Goal: Obtain resource: Download file/media

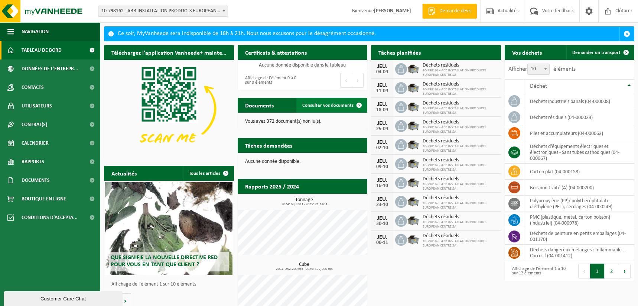
click at [313, 102] on link "Consulter vos documents" at bounding box center [331, 105] width 70 height 15
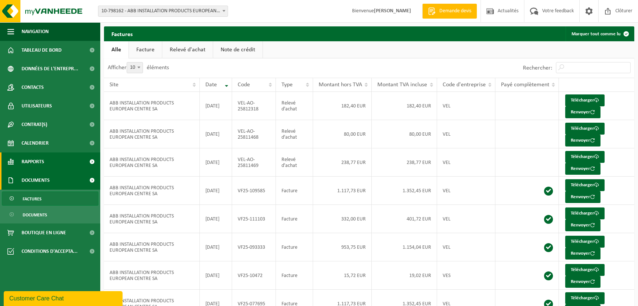
click at [51, 161] on link "Rapports" at bounding box center [50, 161] width 100 height 19
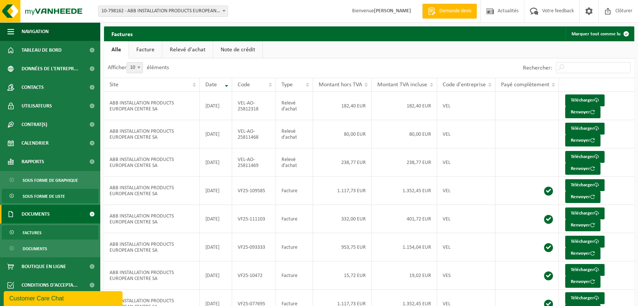
click at [50, 192] on span "Sous forme de liste" at bounding box center [44, 196] width 42 height 14
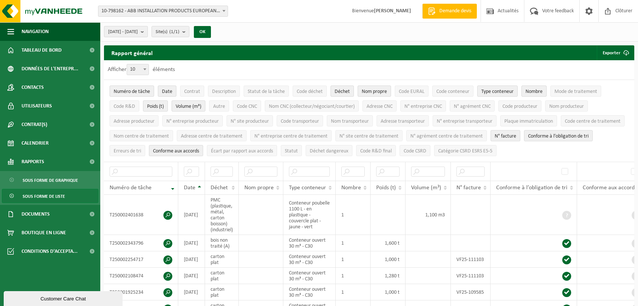
click at [147, 32] on b "submit" at bounding box center [144, 31] width 7 height 10
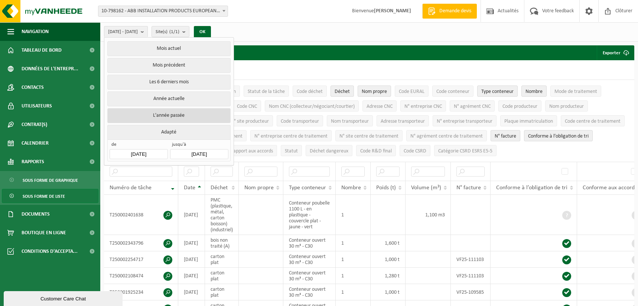
click at [173, 115] on button "L'année passée" at bounding box center [168, 115] width 123 height 15
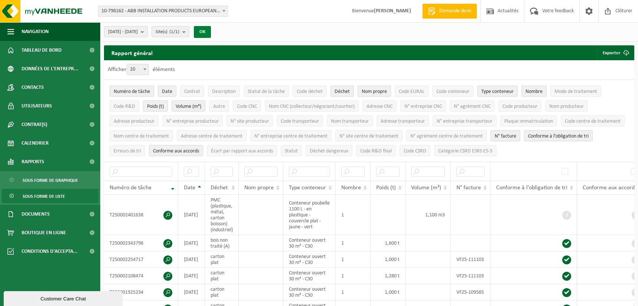
click at [211, 29] on button "OK" at bounding box center [202, 32] width 17 height 12
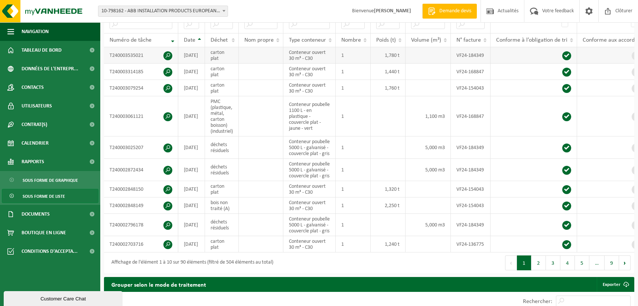
scroll to position [149, 0]
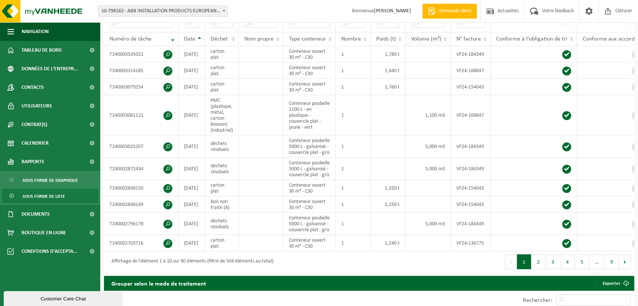
click at [446, 36] on th "Volume (m³)" at bounding box center [427, 39] width 45 height 14
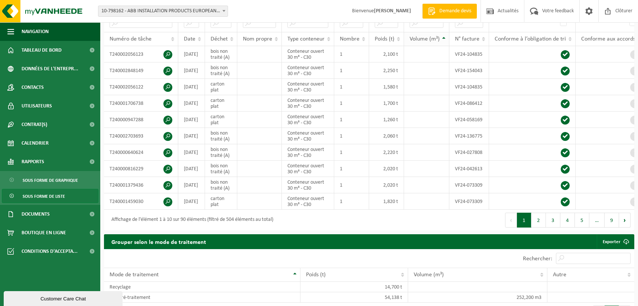
click at [445, 36] on th "Volume (m³)" at bounding box center [426, 39] width 45 height 14
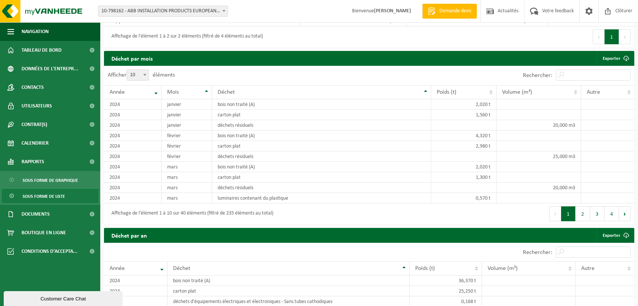
scroll to position [520, 0]
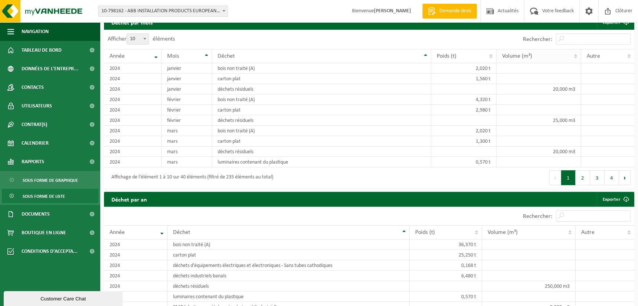
click at [576, 63] on th "Volume (m³)" at bounding box center [538, 56] width 85 height 14
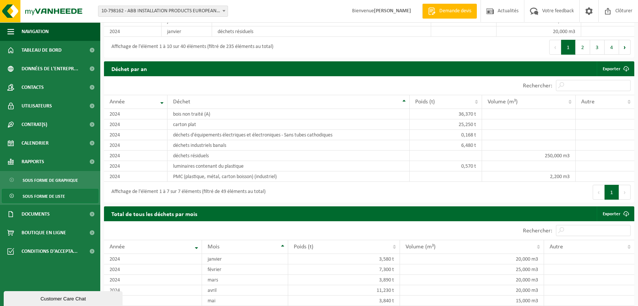
scroll to position [668, 0]
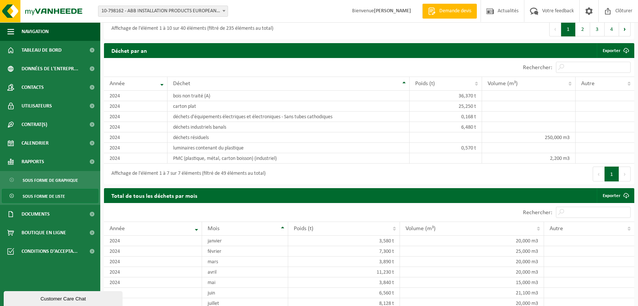
click at [271, 221] on div "Afficher 10 25 50 100 10 éléments" at bounding box center [236, 212] width 265 height 19
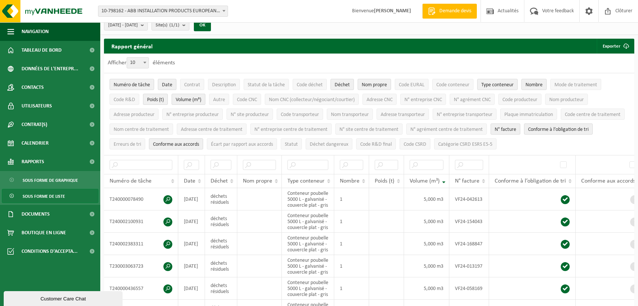
scroll to position [0, 0]
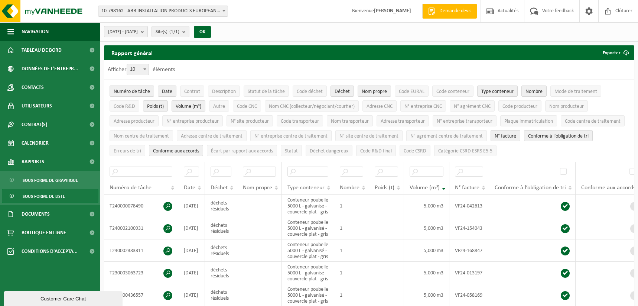
click at [147, 32] on b "submit" at bounding box center [144, 31] width 7 height 10
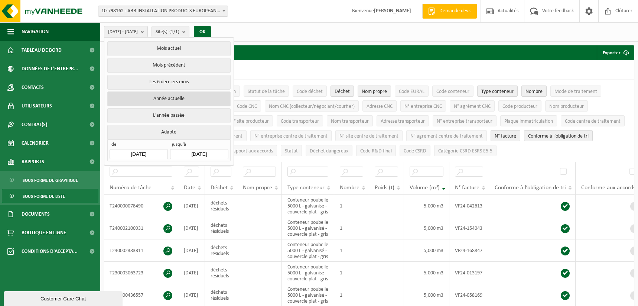
click at [163, 100] on button "Année actuelle" at bounding box center [168, 98] width 123 height 15
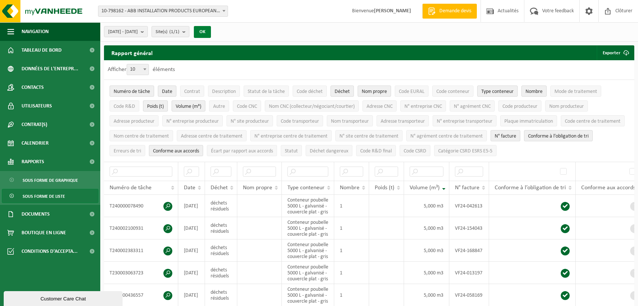
click at [211, 34] on button "OK" at bounding box center [202, 32] width 17 height 12
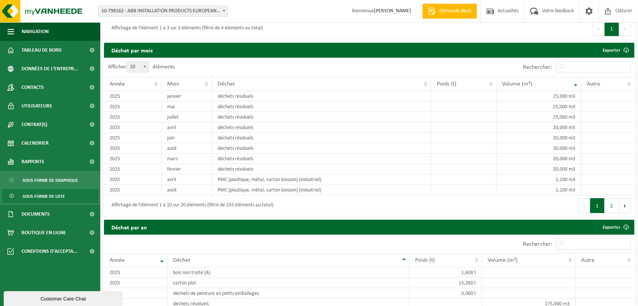
scroll to position [520, 0]
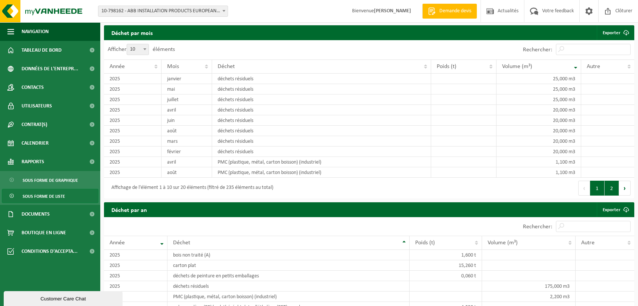
click at [615, 195] on button "2" at bounding box center [612, 187] width 14 height 15
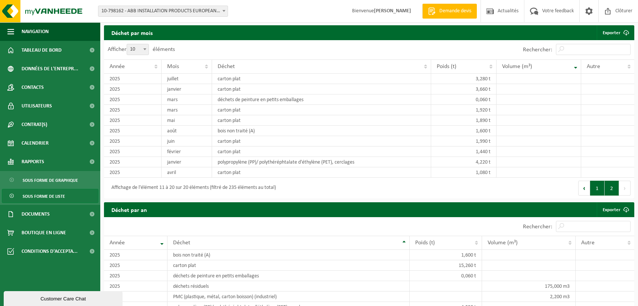
click at [600, 195] on button "1" at bounding box center [597, 187] width 14 height 15
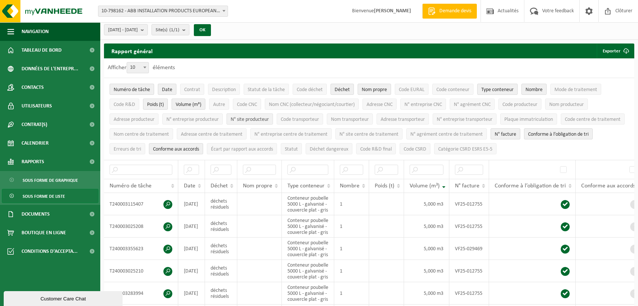
scroll to position [0, 0]
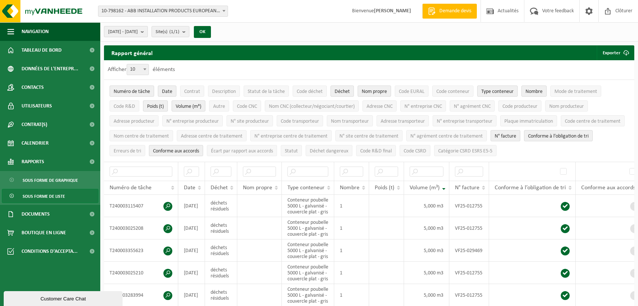
click at [147, 32] on b "submit" at bounding box center [144, 31] width 7 height 10
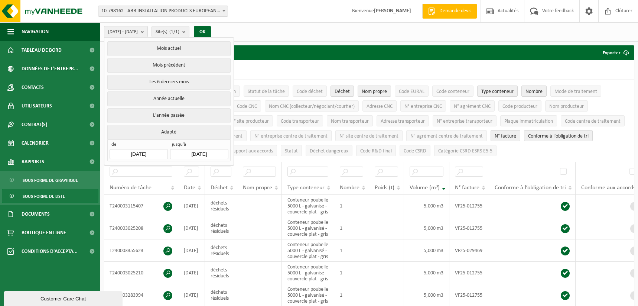
click at [154, 153] on input "2025-01-01" at bounding box center [139, 154] width 58 height 10
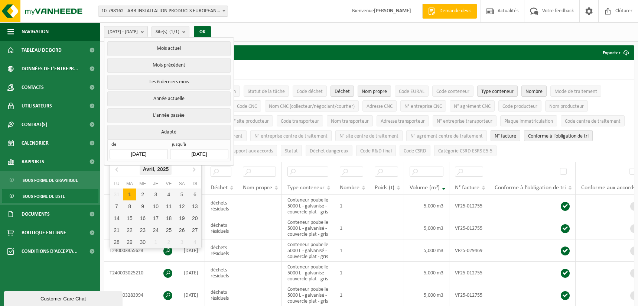
click at [163, 167] on icon "2025" at bounding box center [163, 168] width 12 height 5
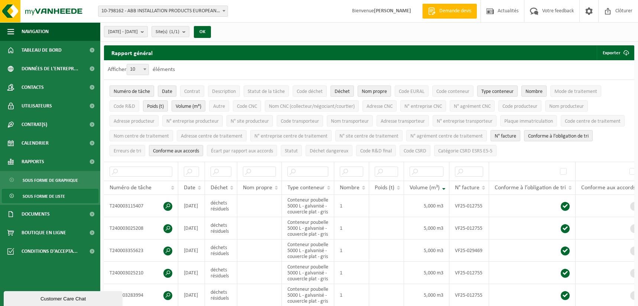
click at [147, 32] on b "submit" at bounding box center [144, 31] width 7 height 10
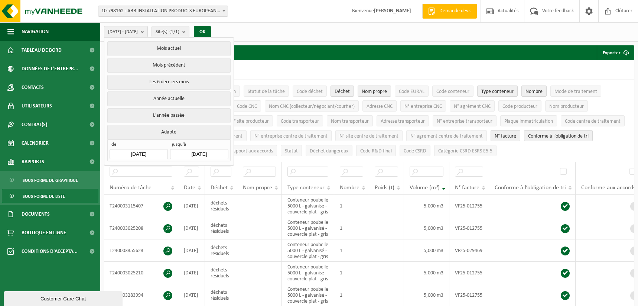
click at [144, 149] on input "2025-01-01" at bounding box center [139, 154] width 58 height 10
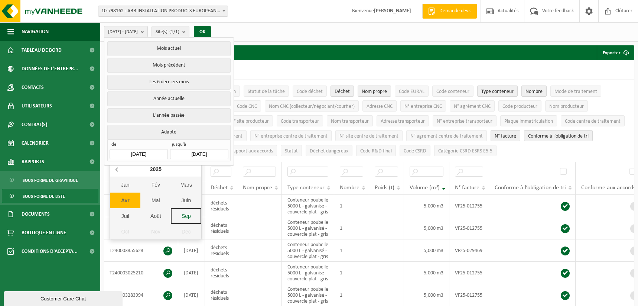
click at [115, 170] on icon at bounding box center [117, 169] width 12 height 12
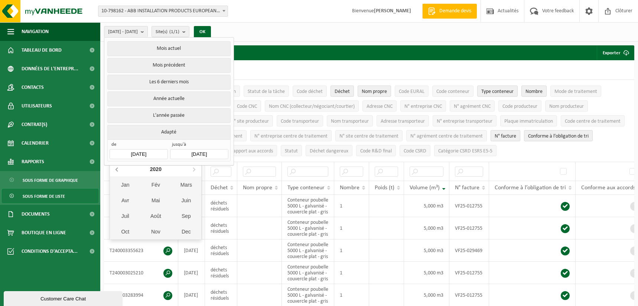
click at [115, 170] on icon at bounding box center [117, 169] width 12 height 12
click at [161, 184] on div "Fév" at bounding box center [155, 185] width 30 height 16
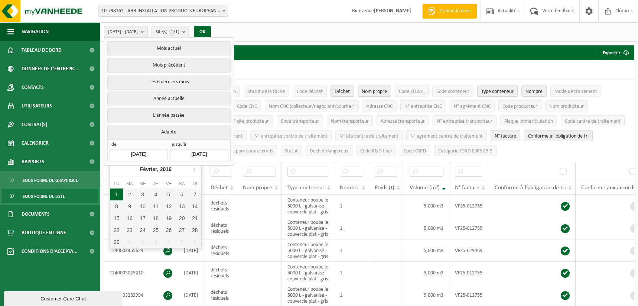
click at [119, 192] on div "1" at bounding box center [116, 194] width 13 height 12
type input "2016-02-01"
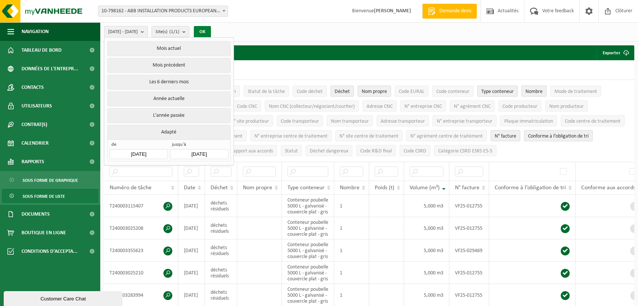
click at [211, 32] on button "OK" at bounding box center [202, 32] width 17 height 12
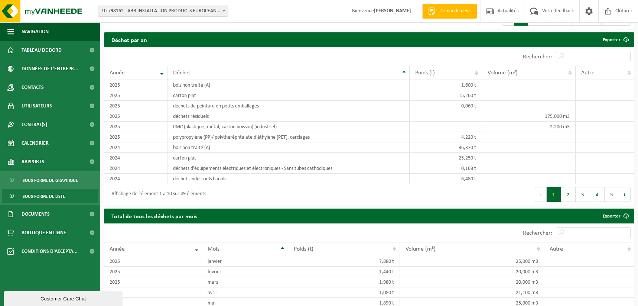
scroll to position [706, 0]
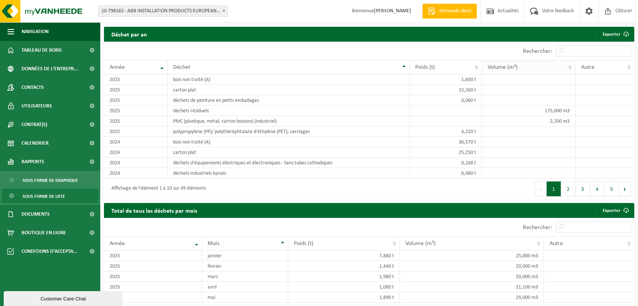
click at [571, 74] on th "Volume (m³)" at bounding box center [529, 67] width 94 height 14
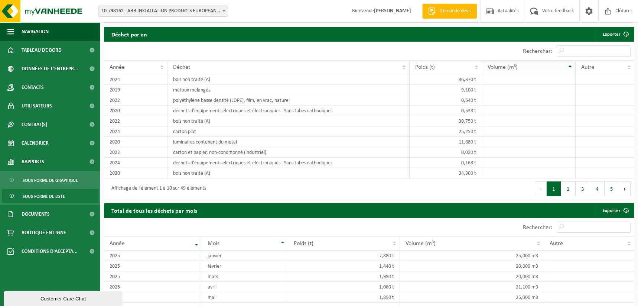
click at [570, 74] on th "Volume (m³)" at bounding box center [529, 67] width 94 height 14
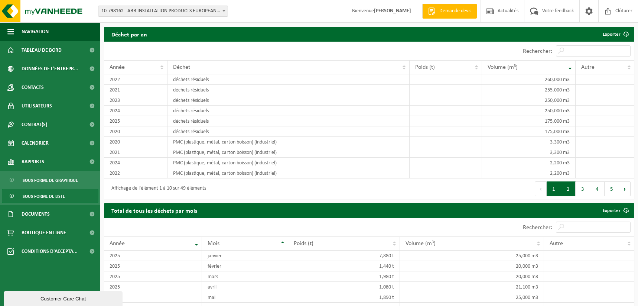
click at [571, 196] on button "2" at bounding box center [568, 188] width 14 height 15
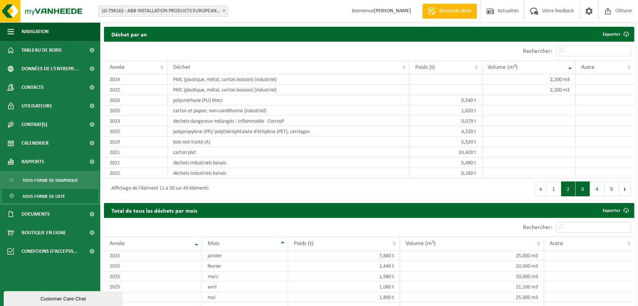
click at [586, 196] on button "3" at bounding box center [583, 188] width 14 height 15
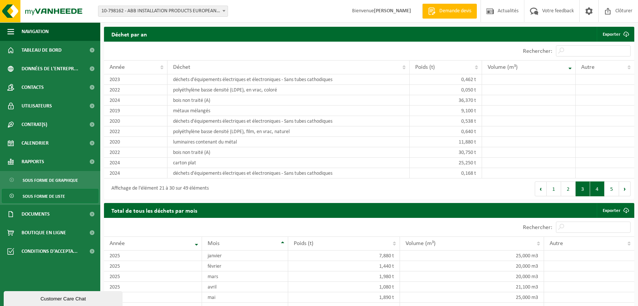
click at [595, 196] on button "4" at bounding box center [597, 188] width 14 height 15
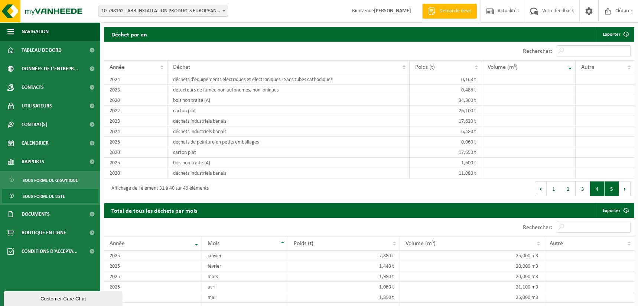
click at [612, 196] on button "5" at bounding box center [612, 188] width 14 height 15
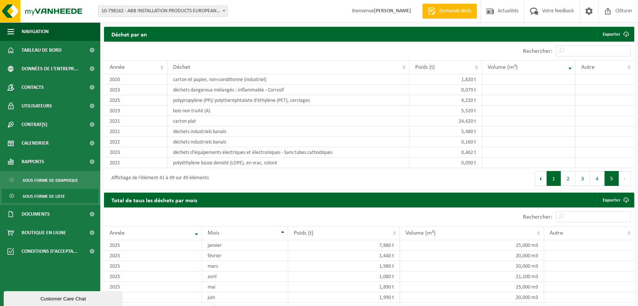
click at [556, 186] on button "1" at bounding box center [554, 178] width 14 height 15
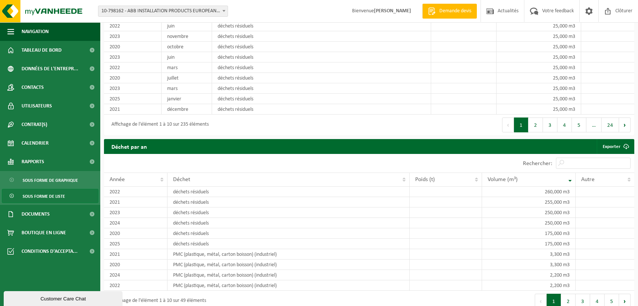
scroll to position [594, 0]
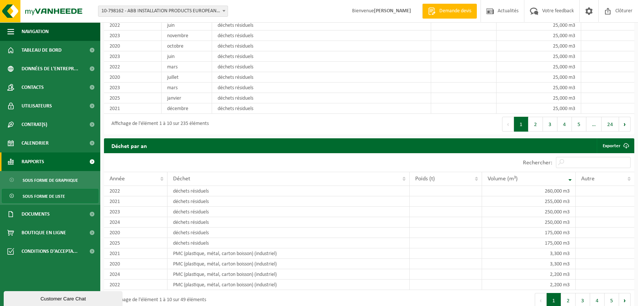
click at [56, 162] on link "Rapports" at bounding box center [50, 161] width 100 height 19
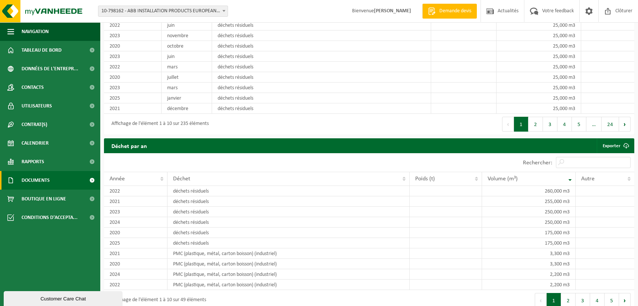
click at [56, 175] on link "Documents" at bounding box center [50, 180] width 100 height 19
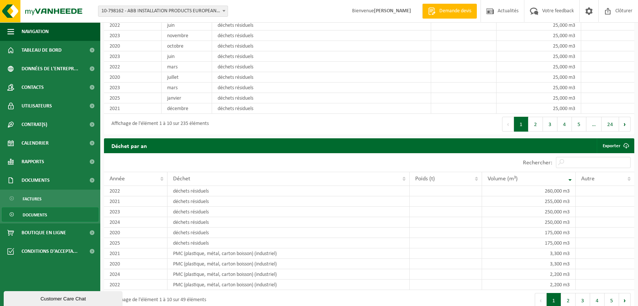
click at [52, 212] on link "Documents" at bounding box center [50, 214] width 97 height 14
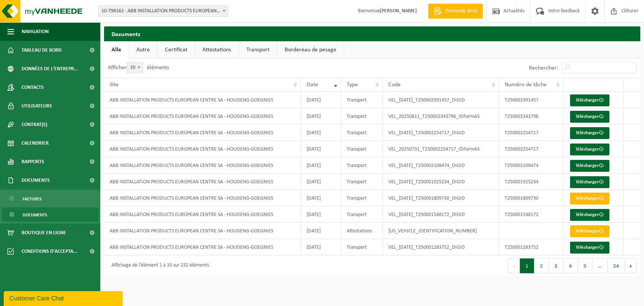
click at [179, 51] on link "Certificat" at bounding box center [175, 49] width 37 height 17
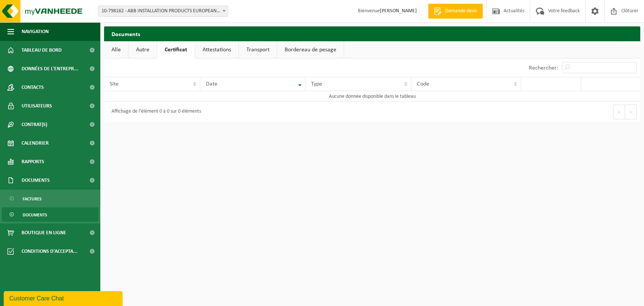
click at [215, 52] on link "Attestations" at bounding box center [216, 49] width 43 height 17
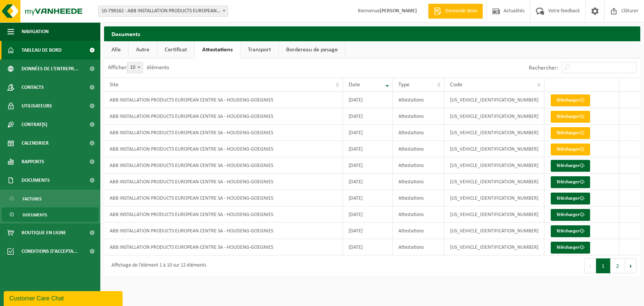
click at [25, 50] on span "Tableau de bord" at bounding box center [42, 50] width 40 height 19
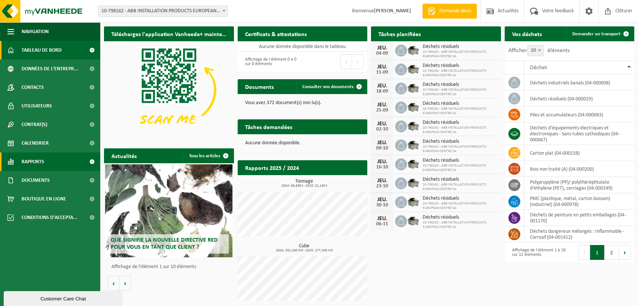
click at [52, 161] on link "Rapports" at bounding box center [50, 161] width 100 height 19
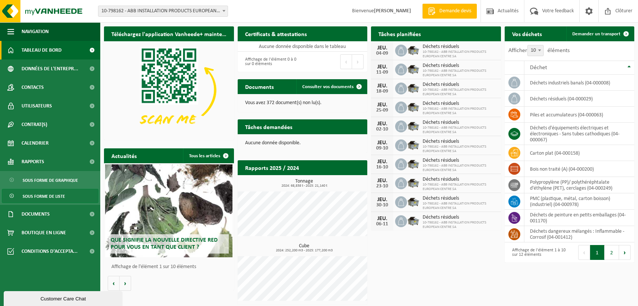
click at [54, 197] on span "Sous forme de liste" at bounding box center [44, 196] width 42 height 14
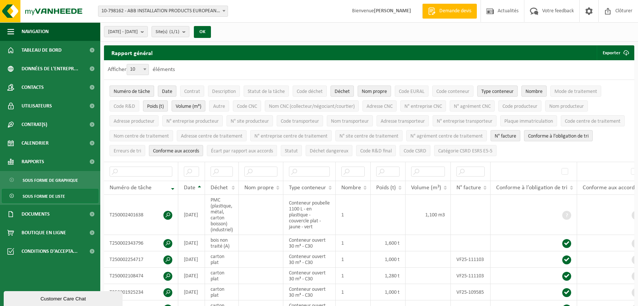
click at [141, 92] on span "Numéro de tâche" at bounding box center [132, 92] width 36 height 6
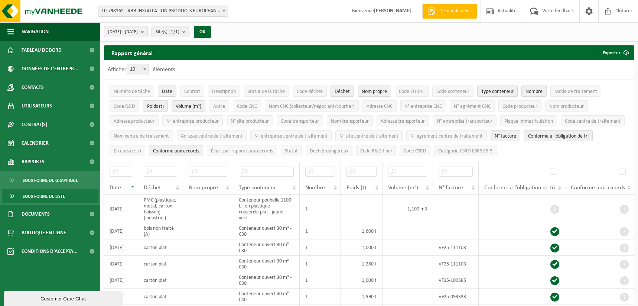
click at [496, 133] on span "N° facture" at bounding box center [506, 136] width 22 height 6
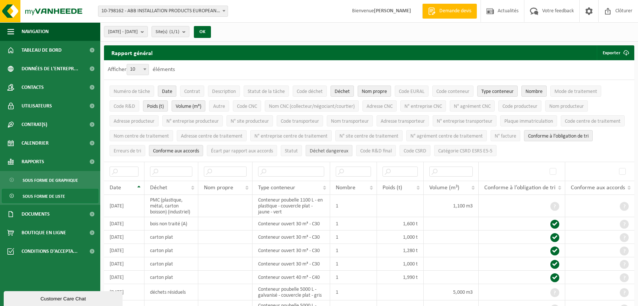
click at [338, 148] on span "Déchet dangereux" at bounding box center [329, 151] width 39 height 6
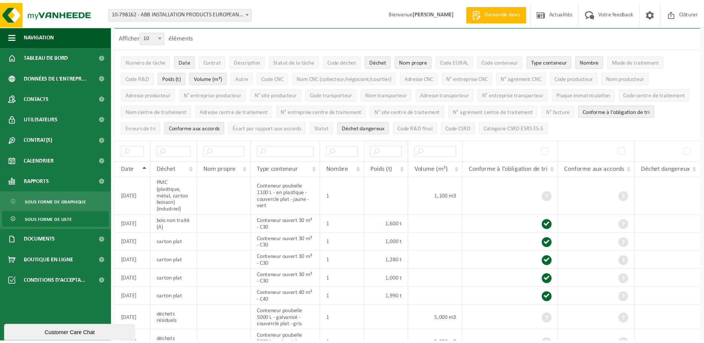
scroll to position [74, 0]
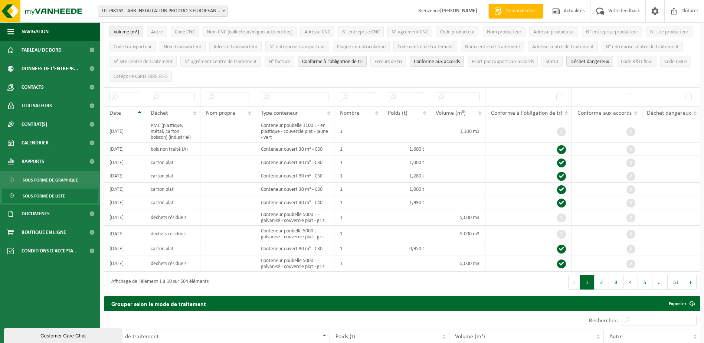
click at [638, 113] on th "Déchet dangereux" at bounding box center [671, 113] width 59 height 14
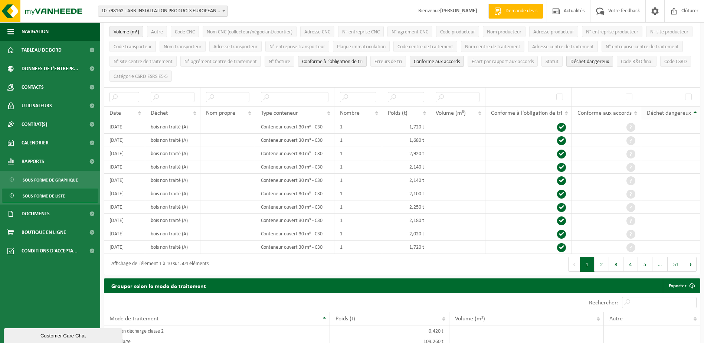
click at [638, 110] on th "Déchet dangereux" at bounding box center [671, 113] width 59 height 14
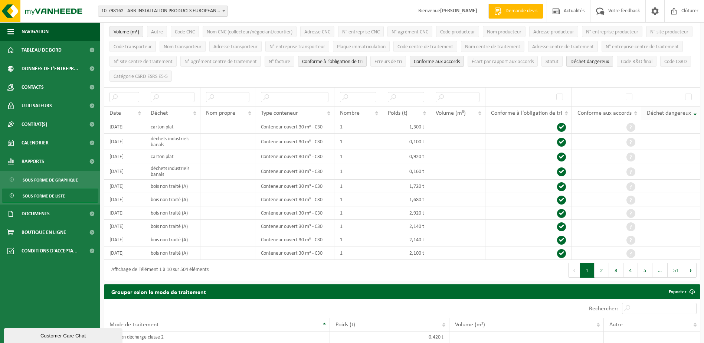
click at [638, 111] on span "Déchet dangereux" at bounding box center [669, 113] width 44 height 6
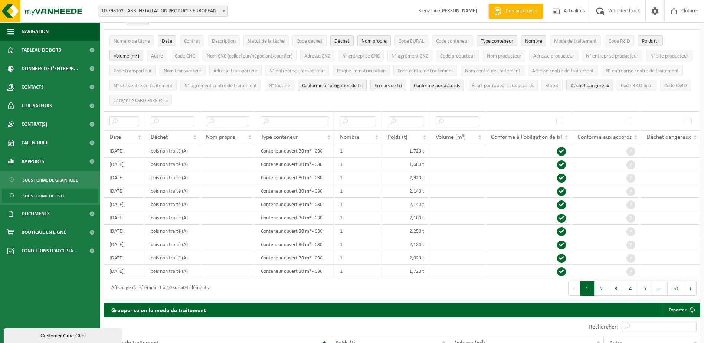
scroll to position [37, 0]
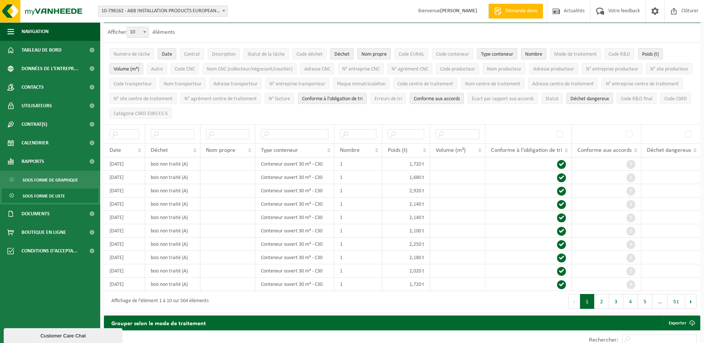
click at [384, 53] on span "Nom propre" at bounding box center [374, 55] width 25 height 6
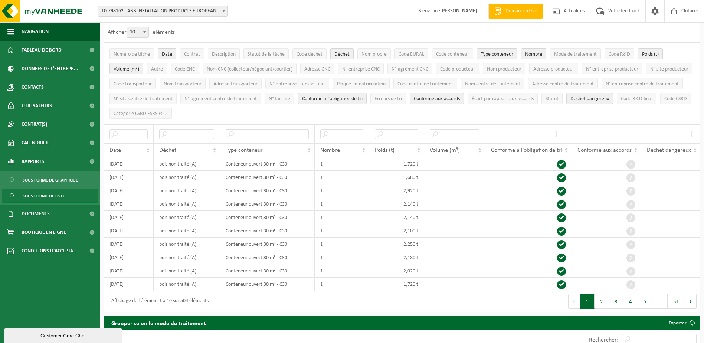
click at [492, 52] on span "Type conteneur" at bounding box center [497, 55] width 32 height 6
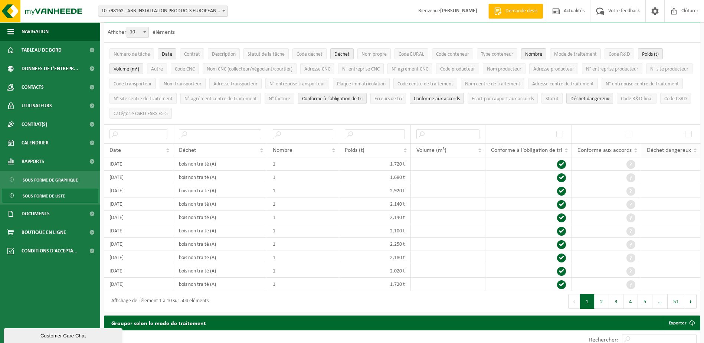
click at [638, 151] on th "Déchet dangereux" at bounding box center [671, 150] width 59 height 14
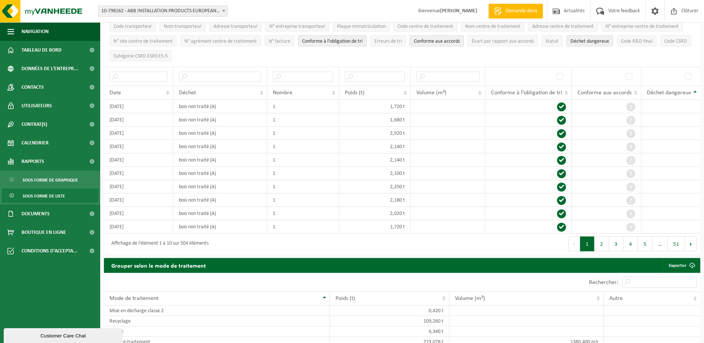
scroll to position [111, 0]
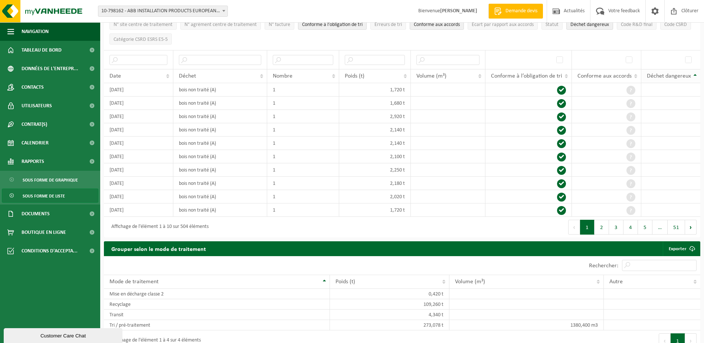
click at [638, 73] on th "Déchet dangereux" at bounding box center [671, 76] width 59 height 14
click at [638, 227] on button "51" at bounding box center [676, 227] width 17 height 15
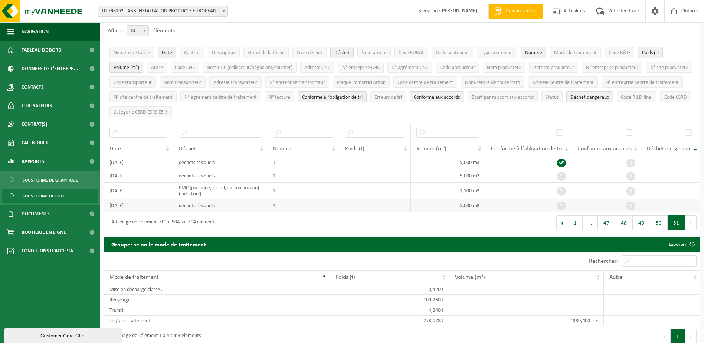
scroll to position [37, 0]
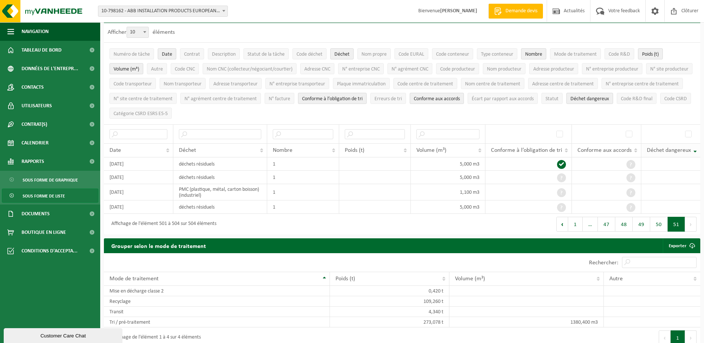
click at [638, 149] on span "Déchet dangereux" at bounding box center [669, 150] width 44 height 6
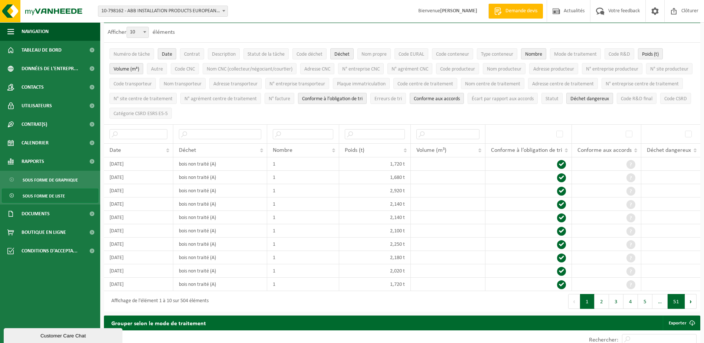
click at [638, 298] on button "51" at bounding box center [676, 301] width 17 height 15
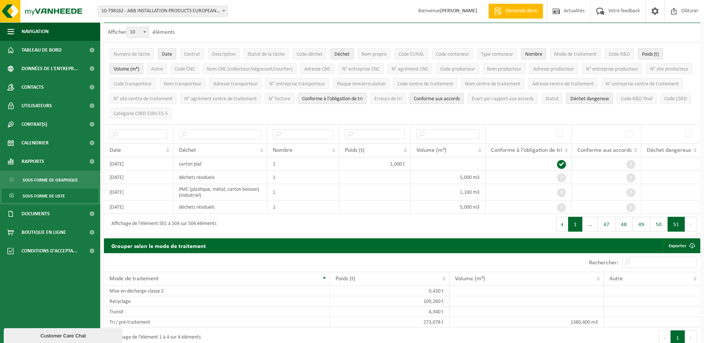
click at [572, 224] on button "1" at bounding box center [576, 224] width 14 height 15
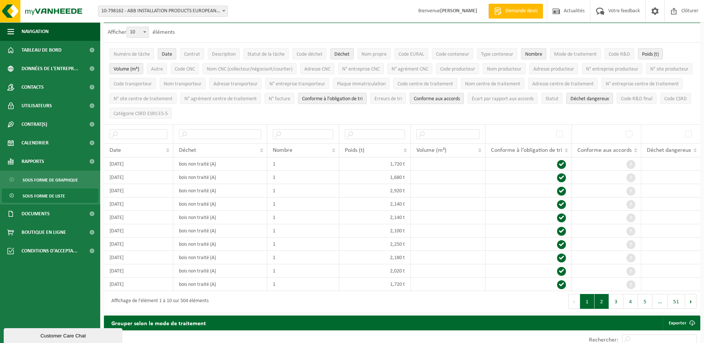
click at [602, 301] on button "2" at bounding box center [602, 301] width 14 height 15
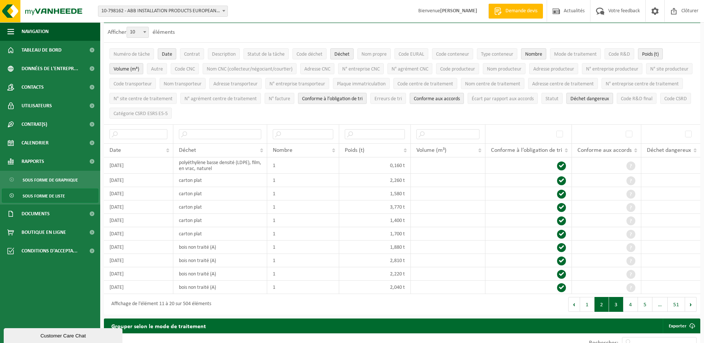
click at [615, 304] on button "3" at bounding box center [616, 304] width 14 height 15
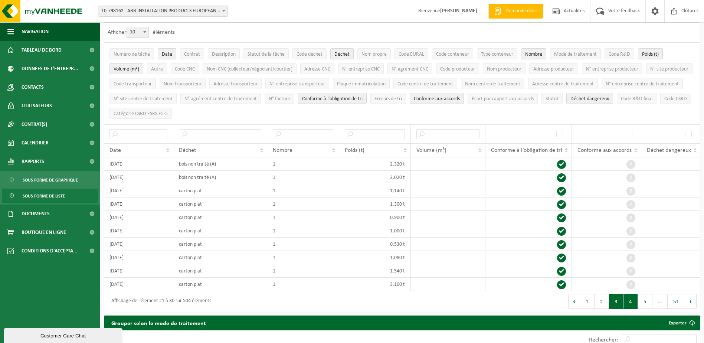
click at [627, 301] on button "4" at bounding box center [631, 301] width 14 height 15
click at [638, 300] on button "5" at bounding box center [645, 301] width 14 height 15
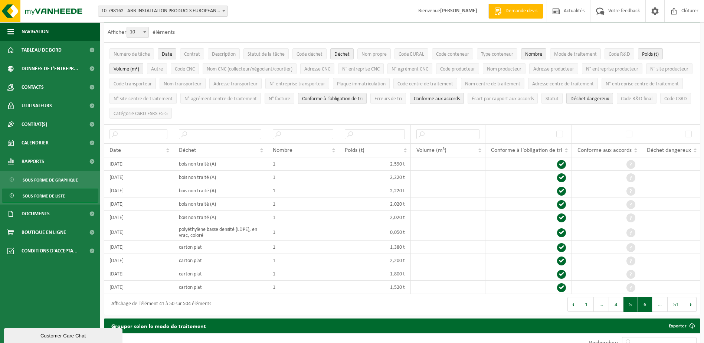
click at [638, 303] on button "6" at bounding box center [645, 304] width 14 height 15
click at [638, 303] on button "7" at bounding box center [645, 304] width 14 height 15
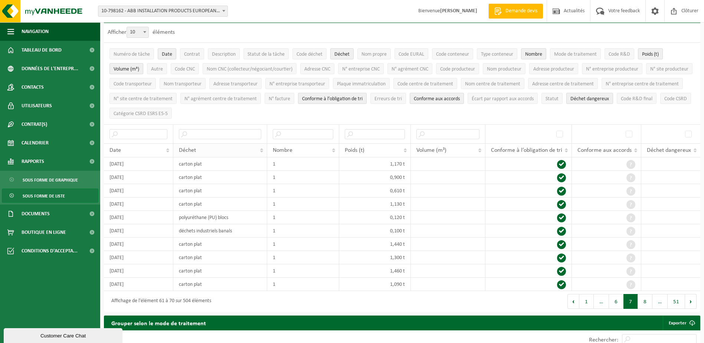
click at [193, 147] on span "Déchet" at bounding box center [187, 150] width 17 height 6
click at [600, 300] on button "2" at bounding box center [602, 301] width 14 height 15
click at [615, 302] on button "3" at bounding box center [616, 301] width 14 height 15
click at [631, 299] on button "4" at bounding box center [631, 301] width 14 height 15
click at [638, 304] on button "5" at bounding box center [645, 301] width 14 height 15
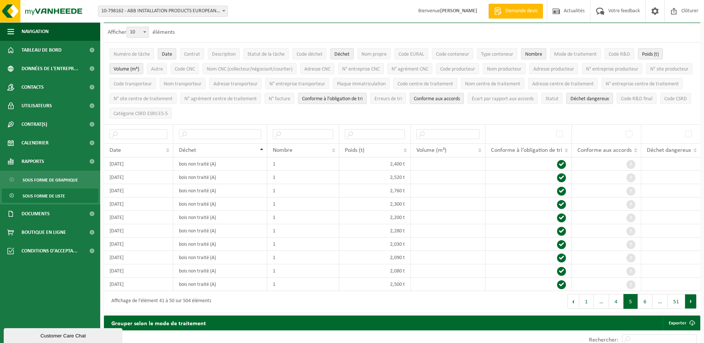
click at [638, 300] on button "Suivant" at bounding box center [691, 301] width 12 height 15
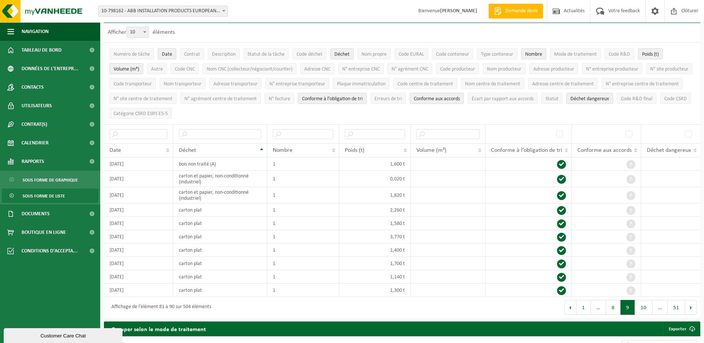
click at [638, 300] on button "Suivant" at bounding box center [691, 307] width 12 height 15
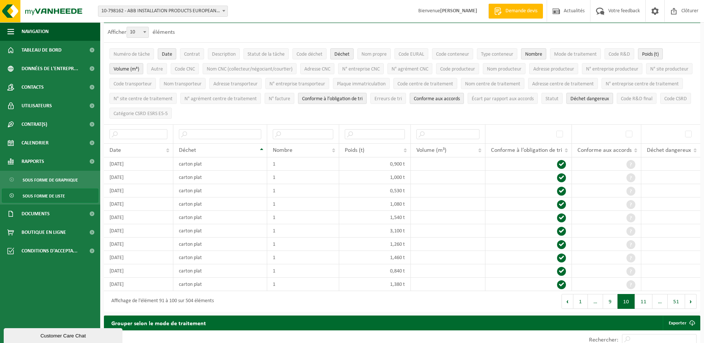
click at [638, 300] on button "Suivant" at bounding box center [691, 301] width 12 height 15
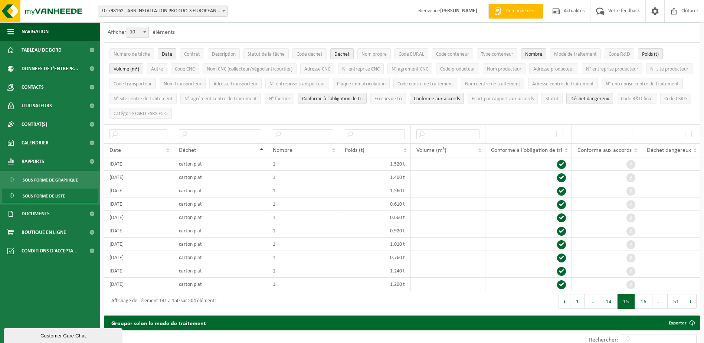
click at [638, 300] on button "Suivant" at bounding box center [691, 301] width 12 height 15
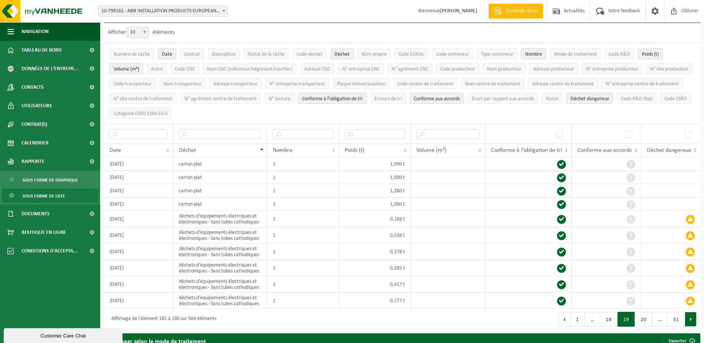
click at [638, 305] on button "Suivant" at bounding box center [691, 319] width 12 height 15
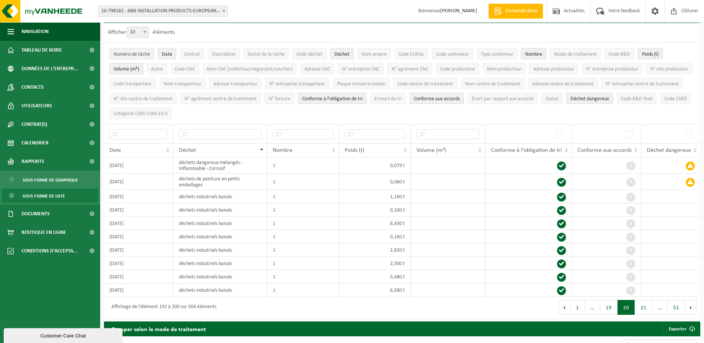
click at [134, 53] on span "Numéro de tâche" at bounding box center [132, 55] width 36 height 6
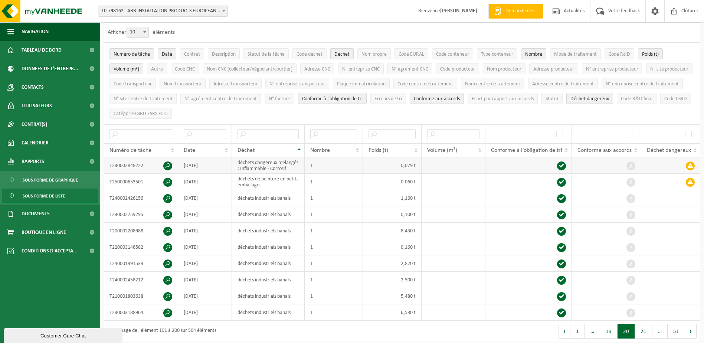
click at [167, 164] on span at bounding box center [167, 166] width 9 height 9
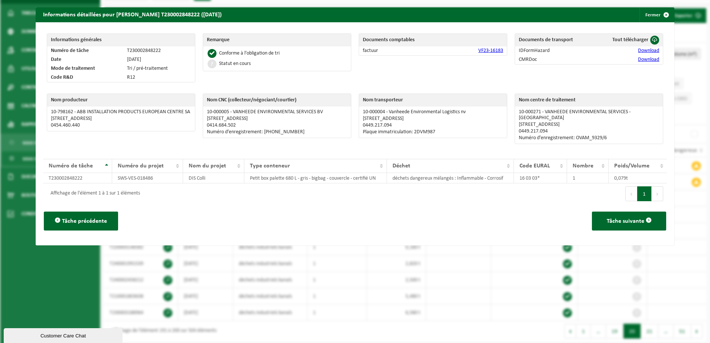
click at [485, 52] on link "VF23-16183" at bounding box center [490, 51] width 25 height 6
click at [638, 50] on link "Download" at bounding box center [648, 51] width 21 height 6
click at [638, 59] on link "Download" at bounding box center [648, 60] width 21 height 6
click at [638, 14] on button "Fermer" at bounding box center [656, 14] width 34 height 15
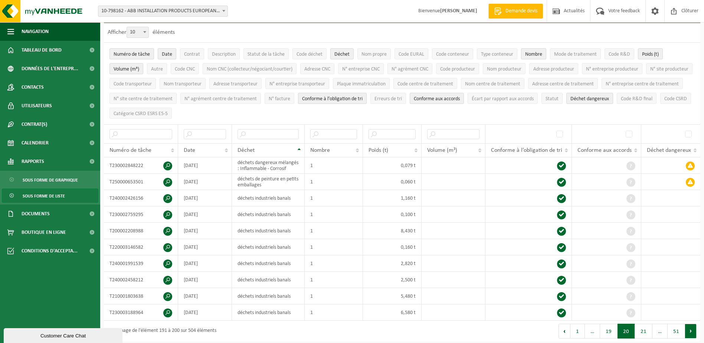
click at [638, 305] on button "Suivant" at bounding box center [691, 331] width 12 height 15
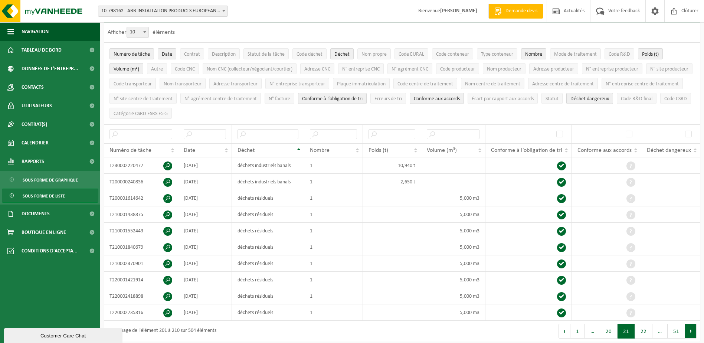
click at [638, 305] on button "Suivant" at bounding box center [691, 331] width 12 height 15
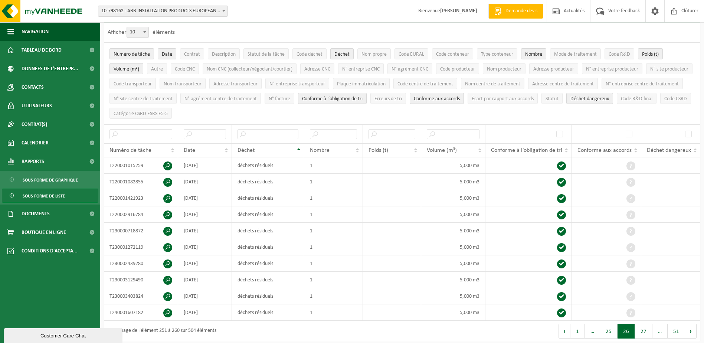
click at [638, 305] on button "Suivant" at bounding box center [691, 331] width 12 height 15
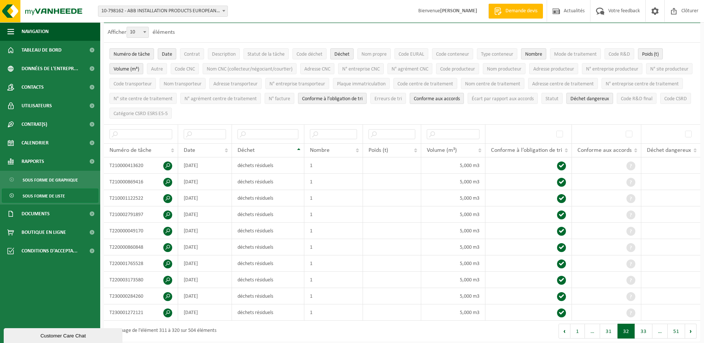
click at [638, 305] on button "Suivant" at bounding box center [691, 331] width 12 height 15
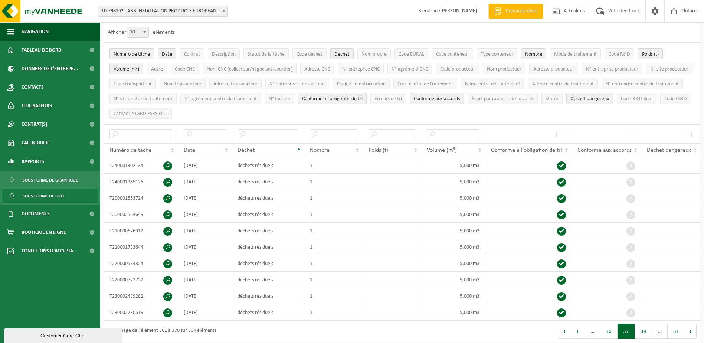
click at [638, 305] on button "Suivant" at bounding box center [691, 331] width 12 height 15
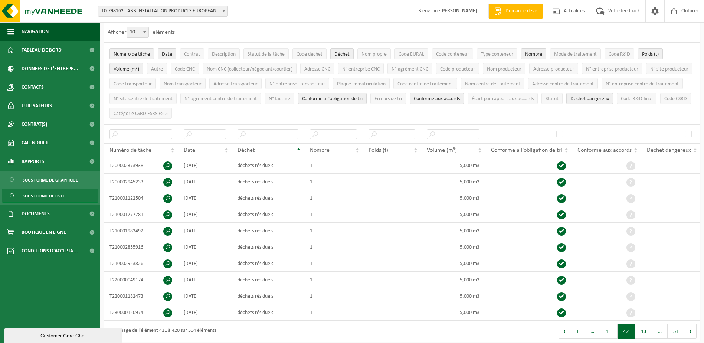
click at [638, 305] on button "Suivant" at bounding box center [691, 331] width 12 height 15
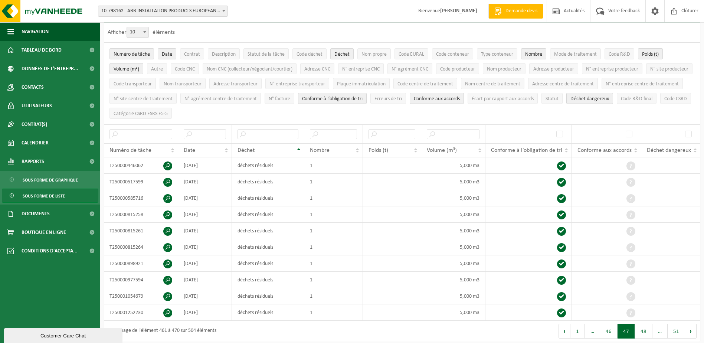
click at [638, 305] on button "Suivant" at bounding box center [691, 331] width 12 height 15
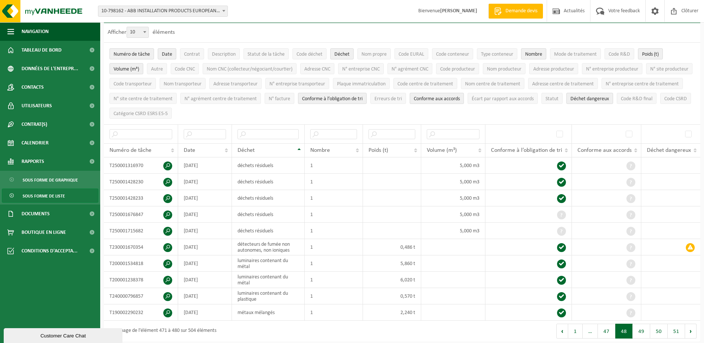
click at [638, 305] on button "Suivant" at bounding box center [691, 331] width 12 height 15
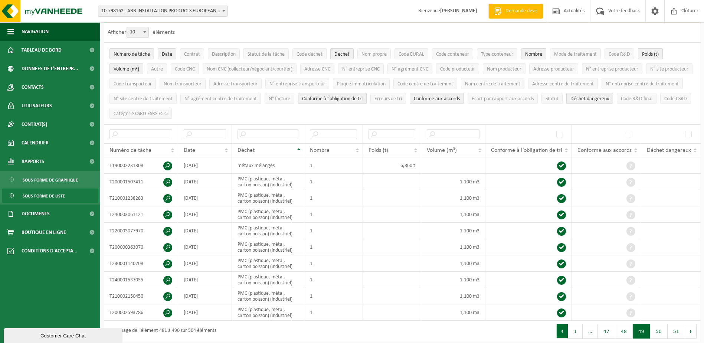
click at [566, 305] on button "Précédent" at bounding box center [563, 331] width 12 height 15
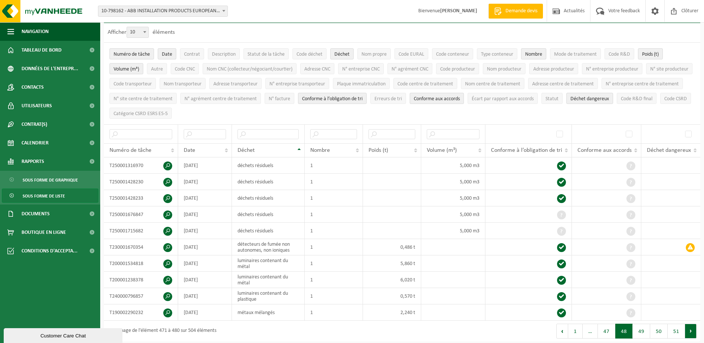
click at [638, 305] on button "Suivant" at bounding box center [691, 331] width 12 height 15
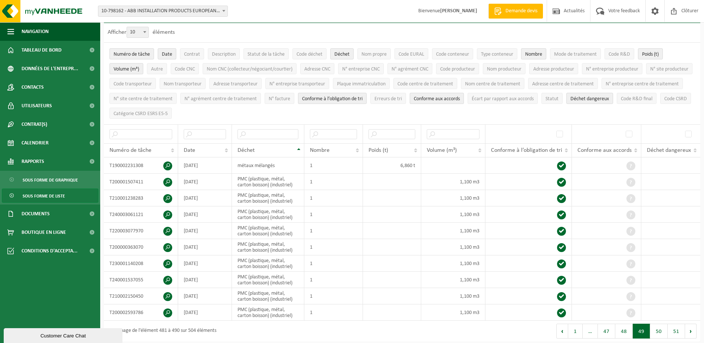
click at [638, 305] on button "Suivant" at bounding box center [691, 331] width 12 height 15
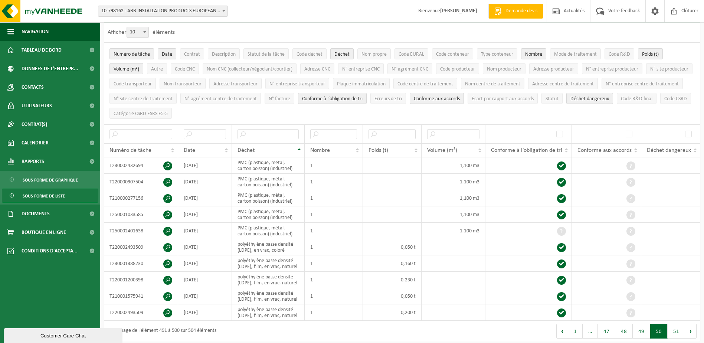
click at [638, 305] on button "Suivant" at bounding box center [691, 331] width 12 height 15
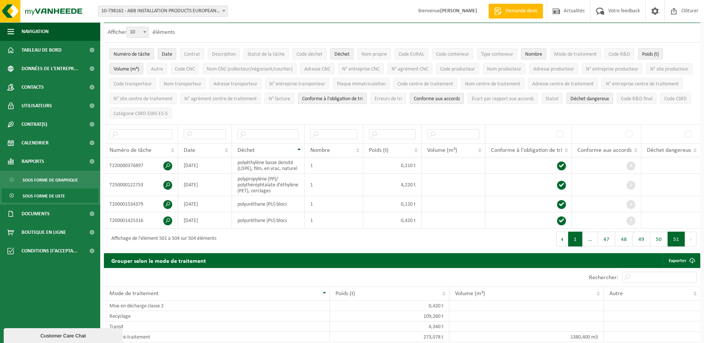
click at [579, 238] on button "1" at bounding box center [576, 239] width 14 height 15
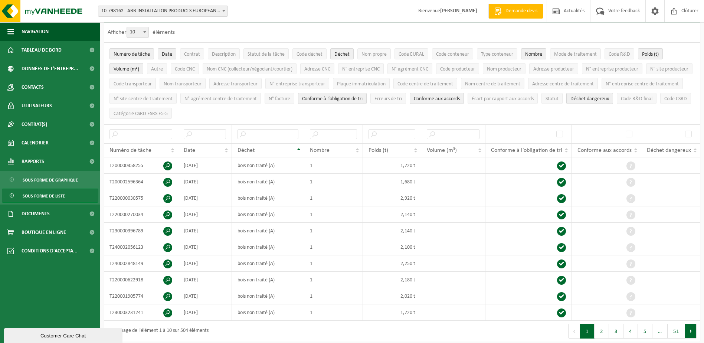
click at [638, 305] on button "Suivant" at bounding box center [691, 331] width 12 height 15
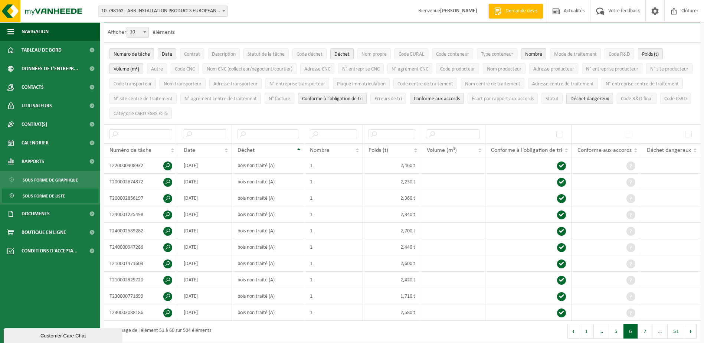
click at [638, 305] on button "Suivant" at bounding box center [691, 331] width 12 height 15
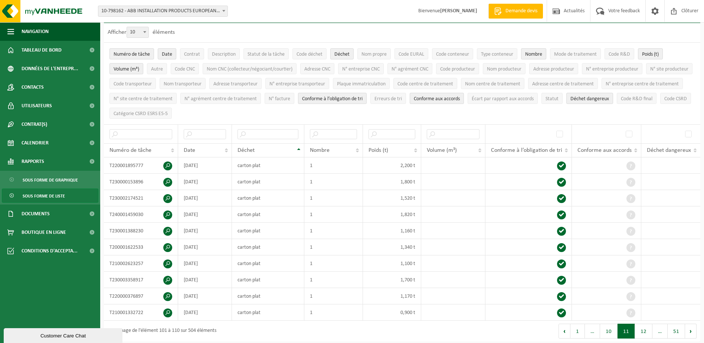
click at [638, 305] on button "Suivant" at bounding box center [691, 331] width 12 height 15
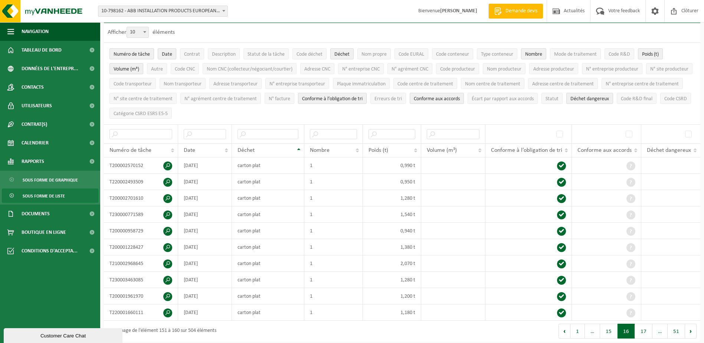
click at [638, 305] on button "Suivant" at bounding box center [691, 331] width 12 height 15
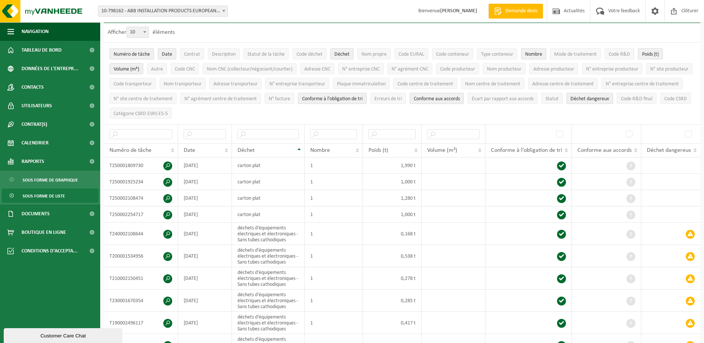
scroll to position [230, 0]
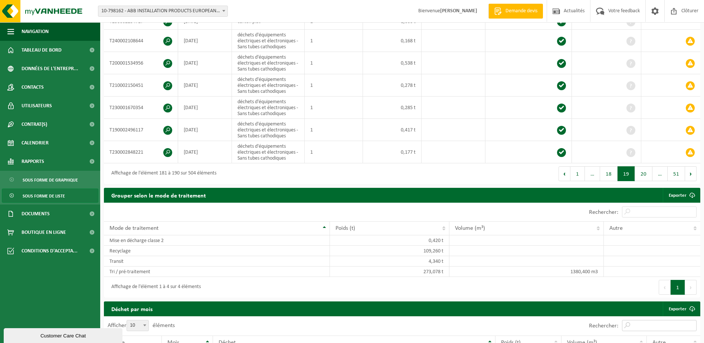
click at [638, 305] on input "Rechercher:" at bounding box center [659, 325] width 75 height 11
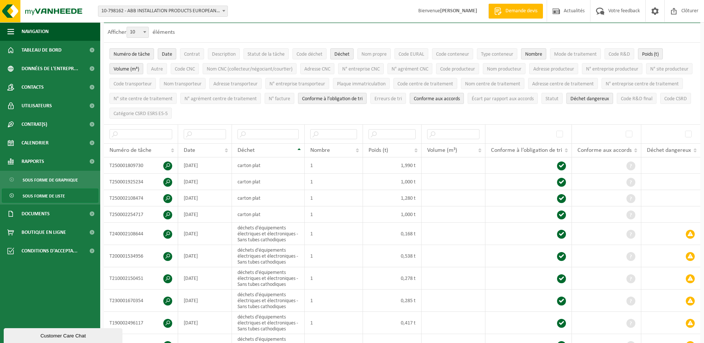
scroll to position [74, 0]
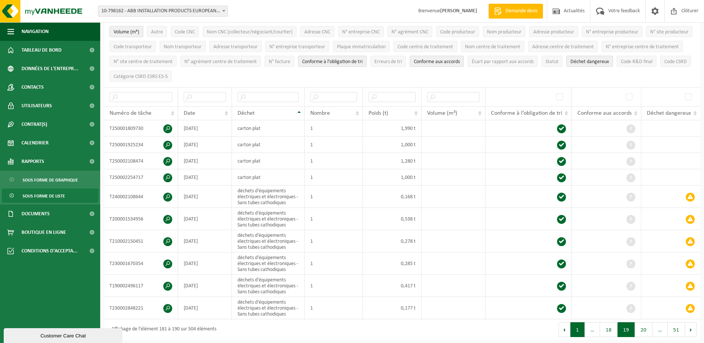
click at [577, 305] on button "1" at bounding box center [578, 329] width 14 height 15
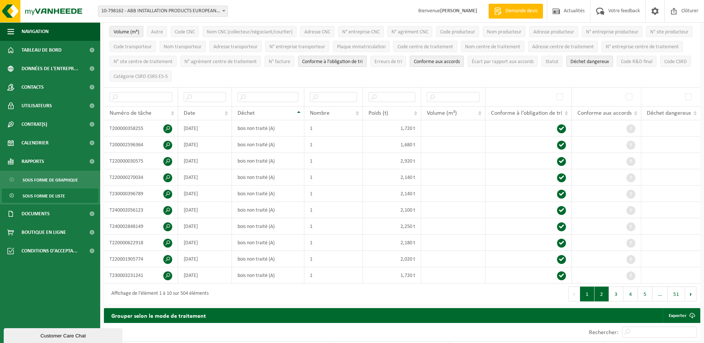
click at [605, 291] on button "2" at bounding box center [602, 294] width 14 height 15
click at [617, 293] on button "3" at bounding box center [616, 294] width 14 height 15
click at [627, 294] on button "4" at bounding box center [631, 294] width 14 height 15
click at [638, 292] on button "51" at bounding box center [676, 294] width 17 height 15
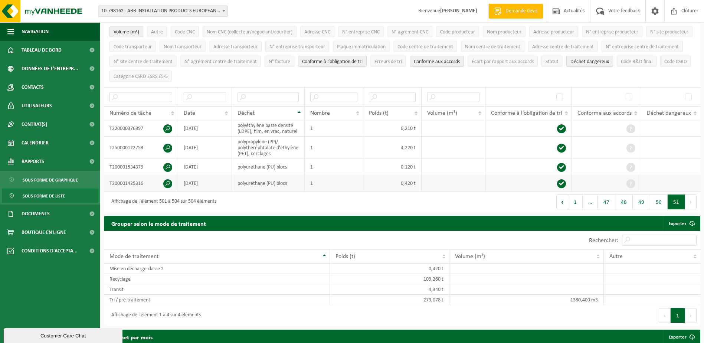
scroll to position [0, 0]
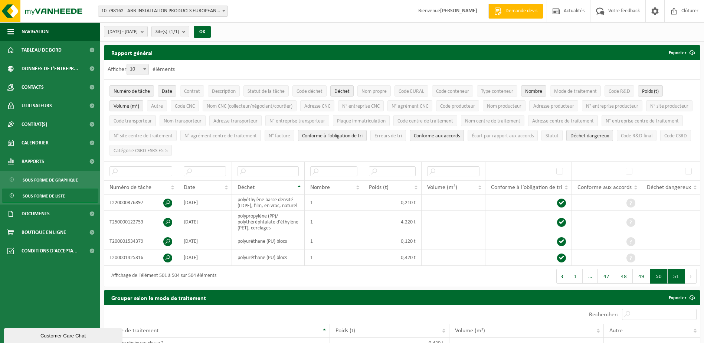
click at [638, 276] on button "50" at bounding box center [659, 276] width 17 height 15
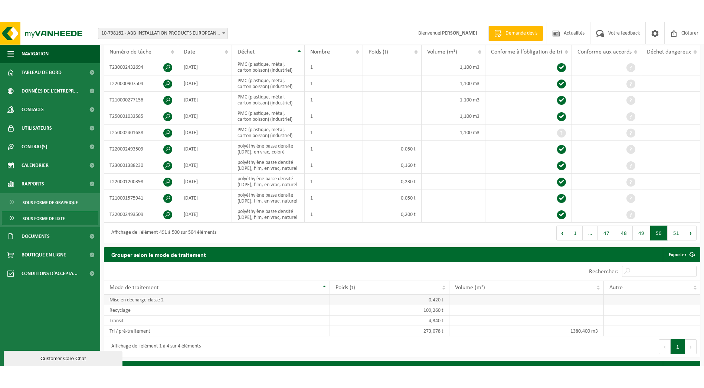
scroll to position [120, 0]
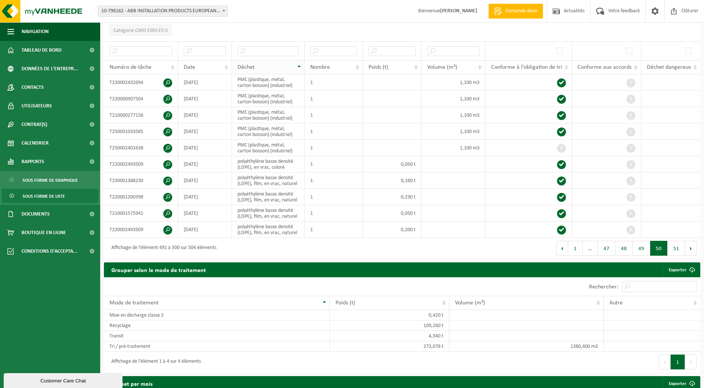
click at [294, 66] on div "Déchet" at bounding box center [267, 67] width 58 height 6
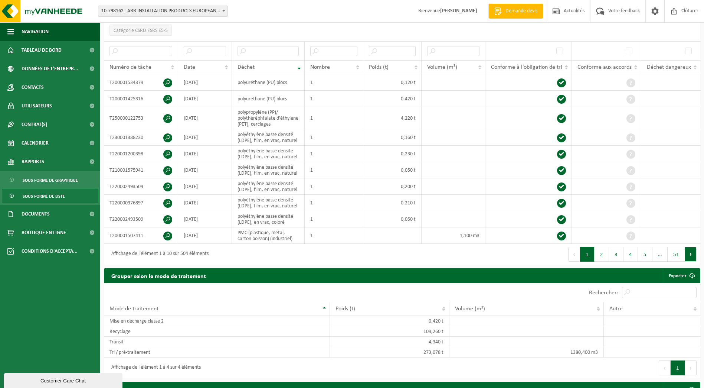
click at [638, 251] on button "Suivant" at bounding box center [691, 254] width 12 height 15
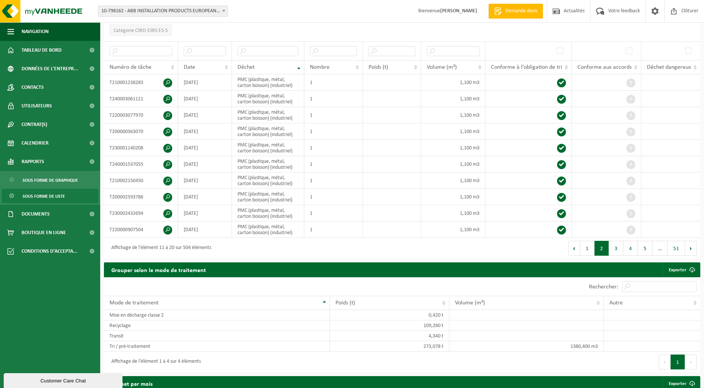
click at [638, 251] on button "Suivant" at bounding box center [691, 248] width 12 height 15
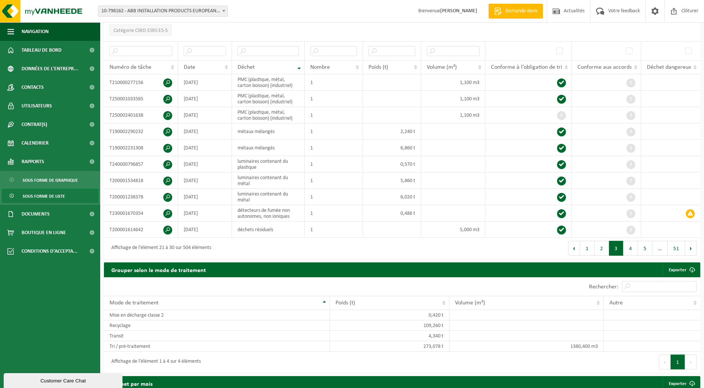
click at [638, 251] on button "Suivant" at bounding box center [691, 248] width 12 height 15
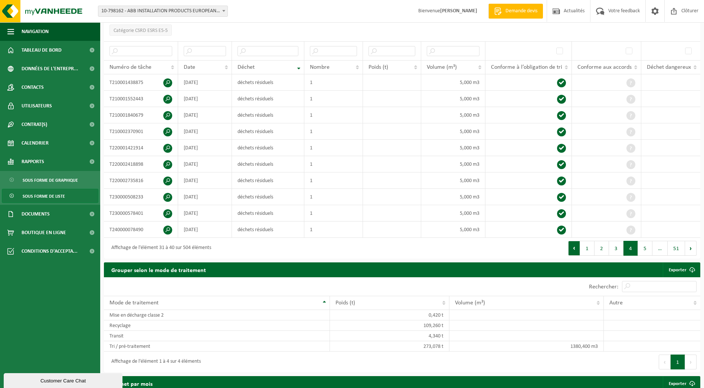
click at [577, 245] on button "Précédent" at bounding box center [575, 248] width 12 height 15
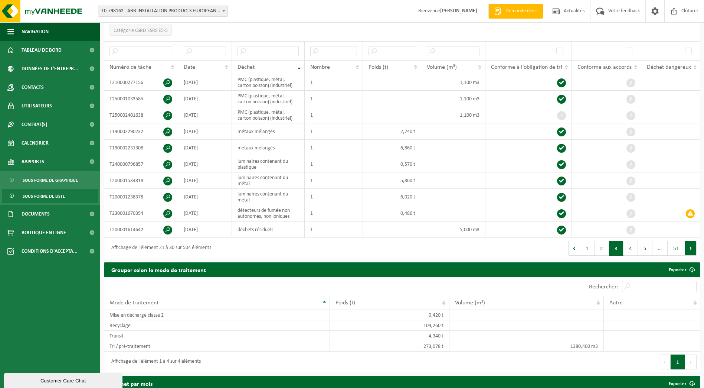
click at [638, 244] on button "Suivant" at bounding box center [691, 248] width 12 height 15
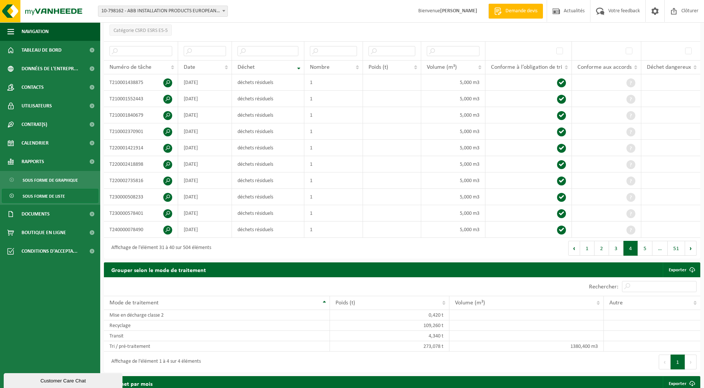
click at [638, 244] on button "Suivant" at bounding box center [691, 248] width 12 height 15
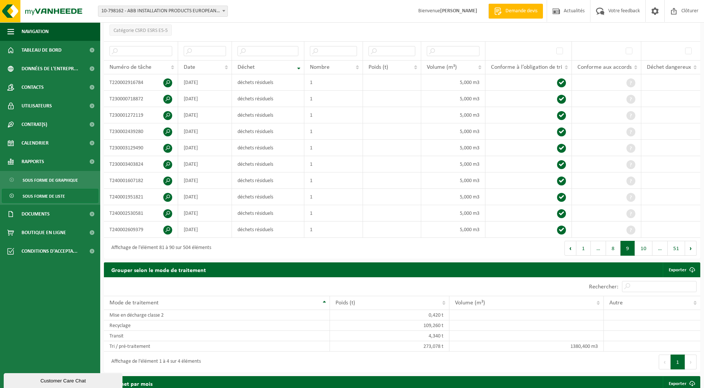
click at [638, 244] on button "Suivant" at bounding box center [691, 248] width 12 height 15
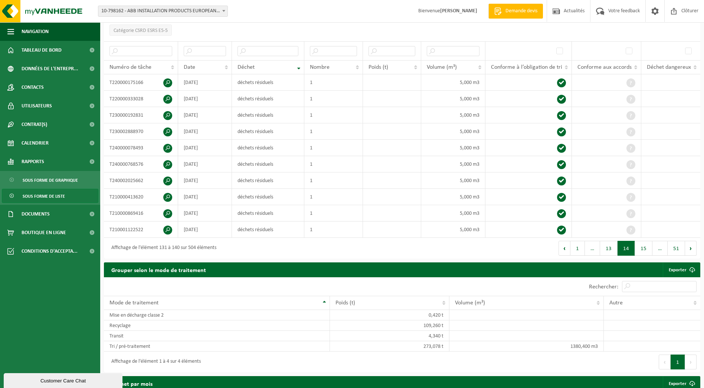
click at [638, 244] on button "Suivant" at bounding box center [691, 248] width 12 height 15
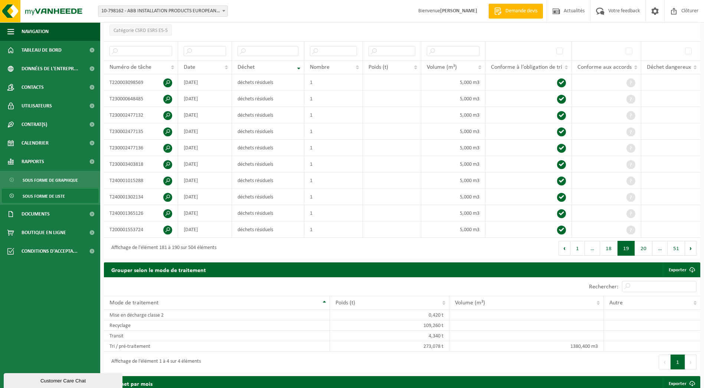
click at [638, 244] on button "Suivant" at bounding box center [691, 248] width 12 height 15
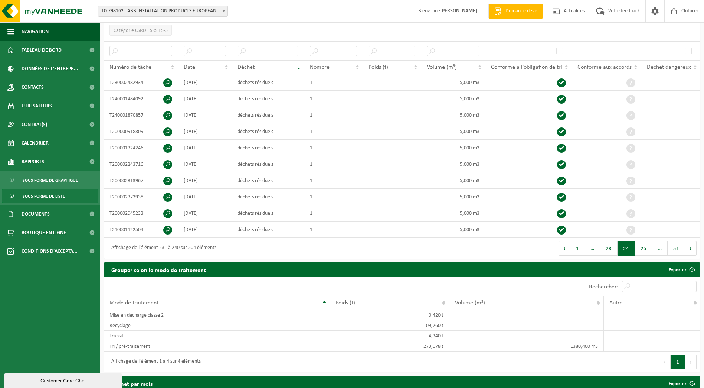
click at [638, 244] on button "Suivant" at bounding box center [691, 248] width 12 height 15
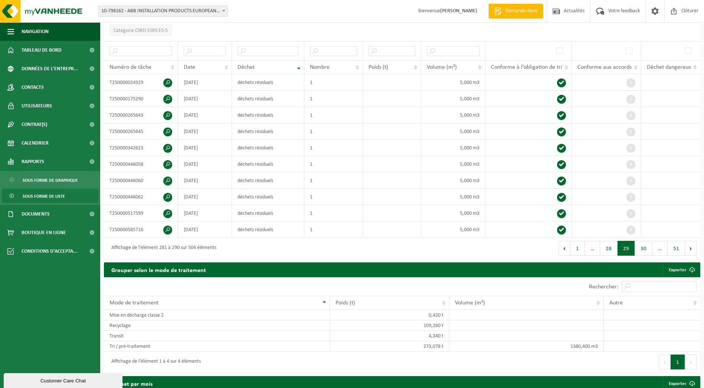
click at [638, 244] on button "Suivant" at bounding box center [691, 248] width 12 height 15
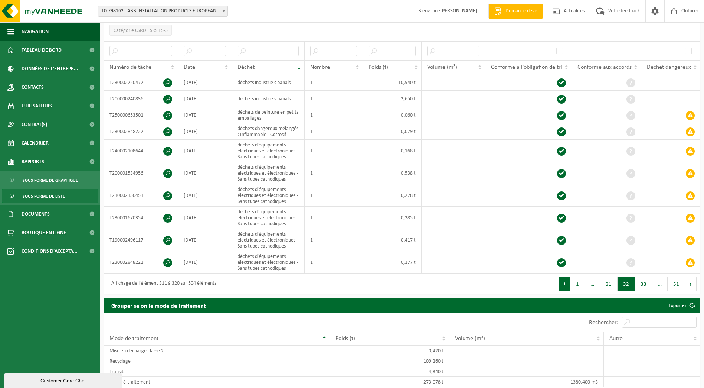
click at [562, 283] on button "Précédent" at bounding box center [565, 283] width 12 height 15
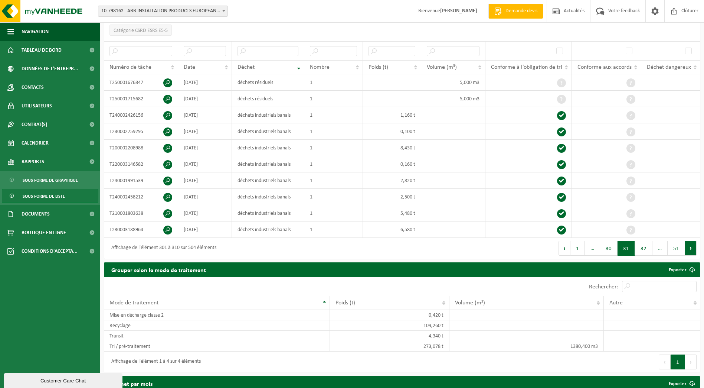
click at [638, 245] on button "Suivant" at bounding box center [691, 248] width 12 height 15
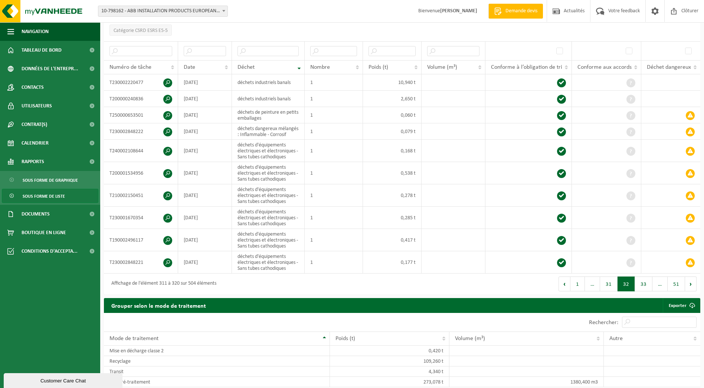
click at [638, 245] on td at bounding box center [671, 240] width 59 height 22
click at [638, 283] on button "Suivant" at bounding box center [691, 283] width 12 height 15
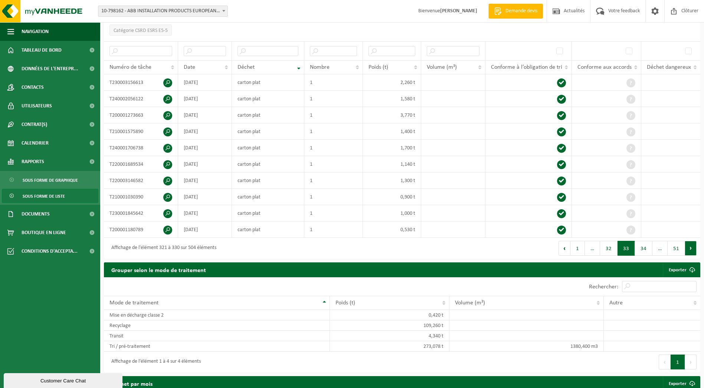
click at [638, 244] on button "Suivant" at bounding box center [691, 248] width 12 height 15
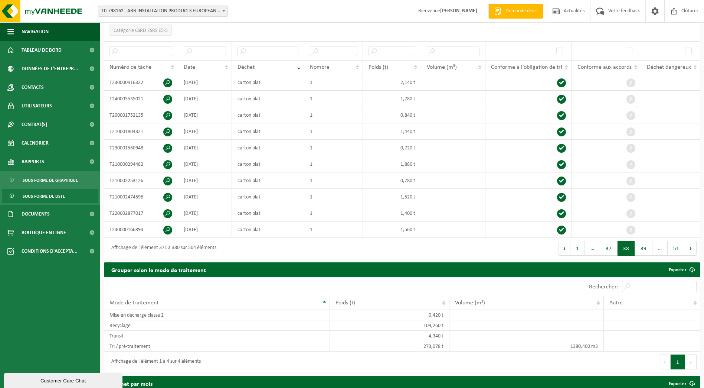
click at [638, 244] on button "Suivant" at bounding box center [691, 248] width 12 height 15
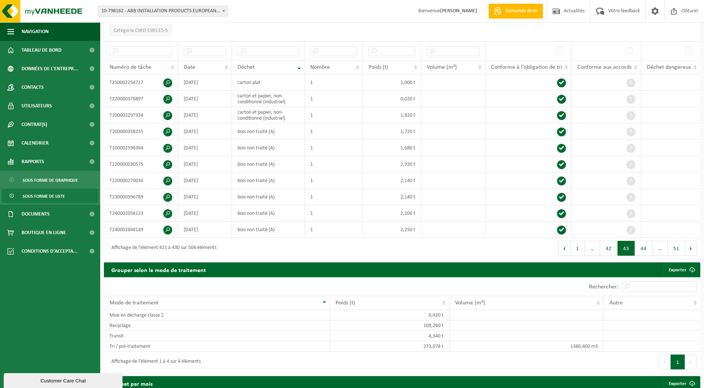
click at [638, 244] on button "Suivant" at bounding box center [691, 248] width 12 height 15
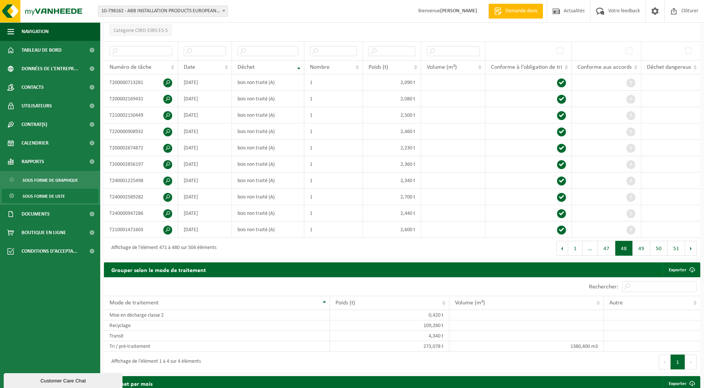
click at [638, 244] on button "Suivant" at bounding box center [691, 248] width 12 height 15
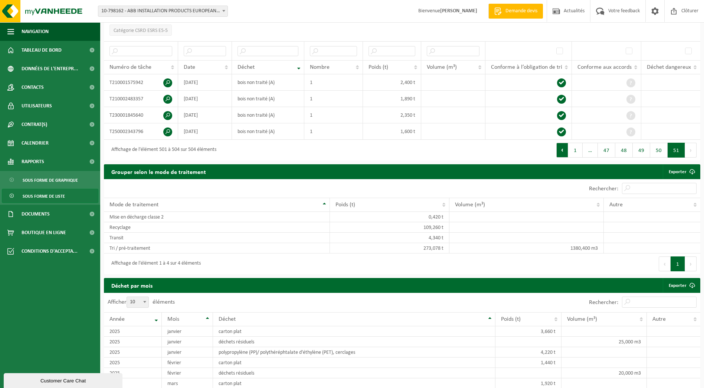
click at [565, 150] on button "Précédent" at bounding box center [563, 150] width 12 height 15
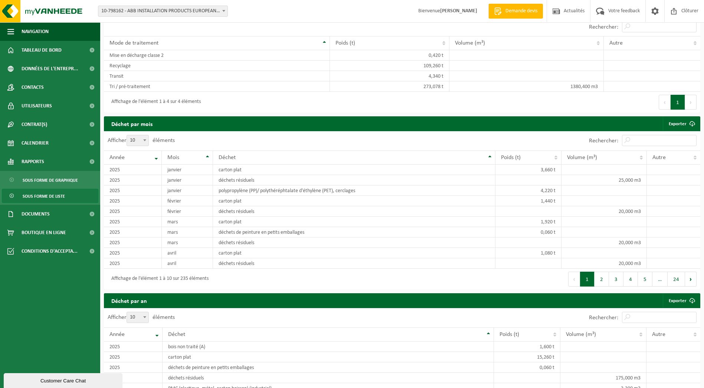
scroll to position [386, 0]
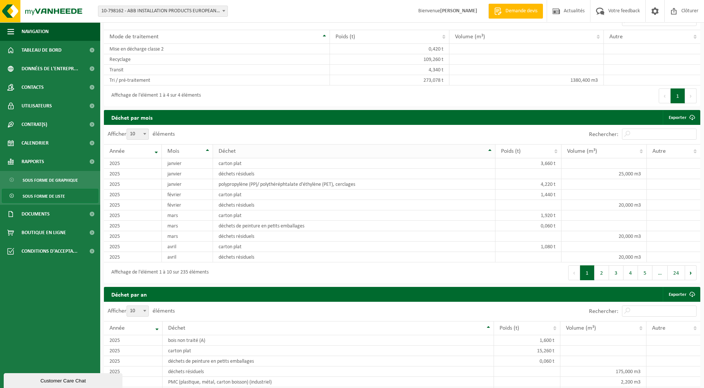
click at [244, 151] on div "Déchet" at bounding box center [352, 151] width 267 height 6
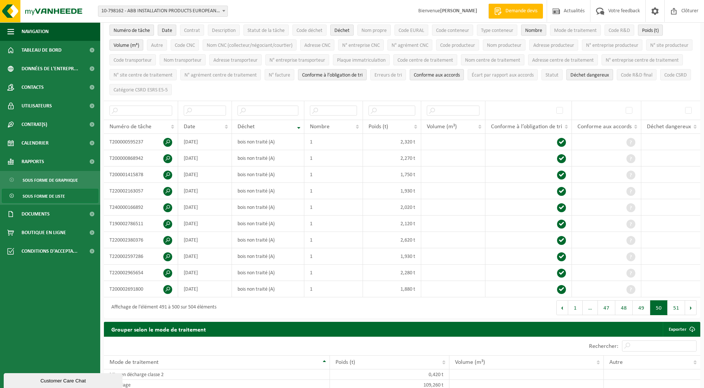
scroll to position [0, 0]
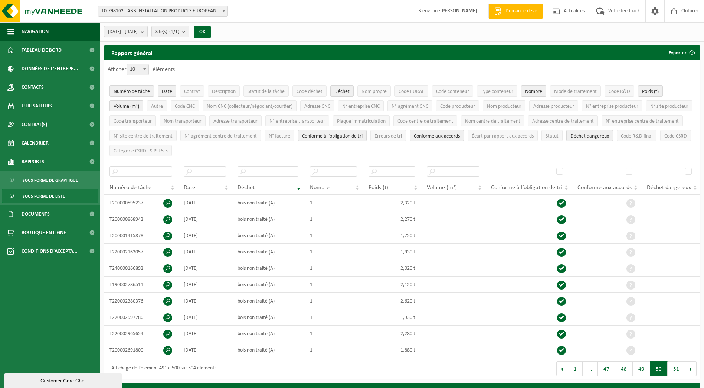
click at [147, 32] on b "submit" at bounding box center [144, 31] width 7 height 10
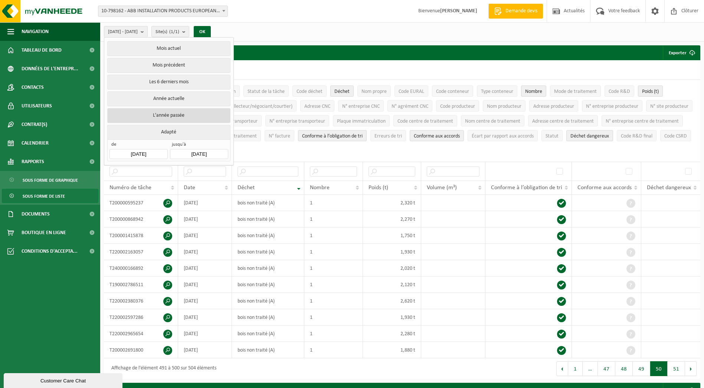
click at [157, 113] on button "L'année passée" at bounding box center [168, 115] width 123 height 15
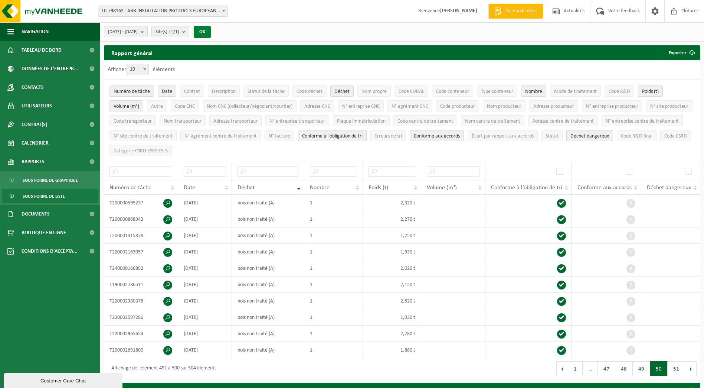
click at [211, 34] on button "OK" at bounding box center [202, 32] width 17 height 12
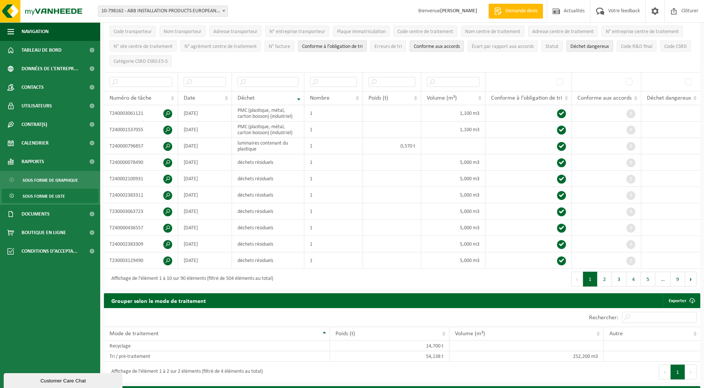
scroll to position [62, 0]
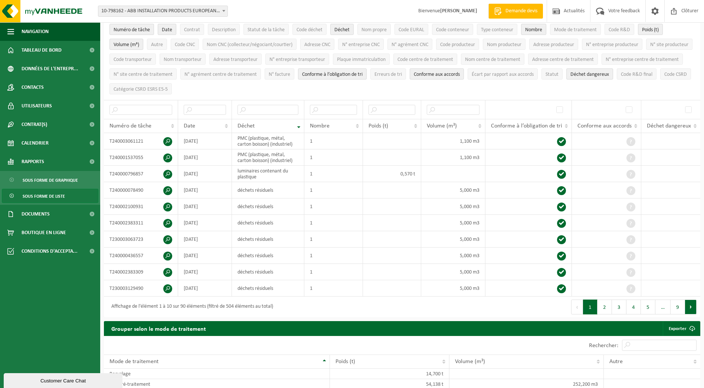
click at [638, 304] on button "Suivant" at bounding box center [691, 306] width 12 height 15
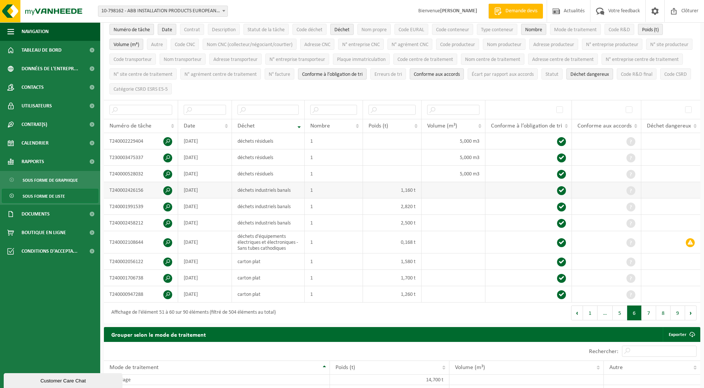
click at [167, 187] on span at bounding box center [167, 190] width 9 height 9
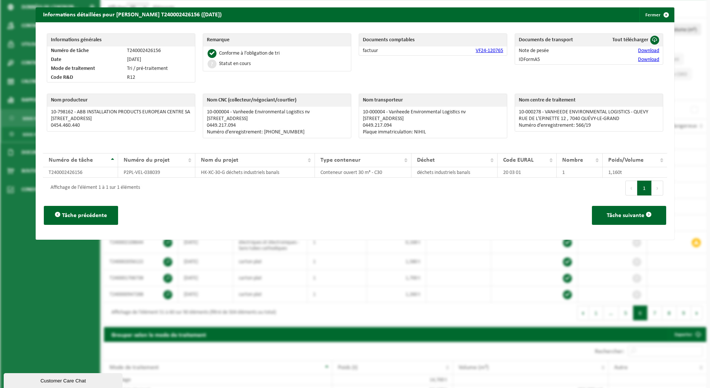
click at [481, 51] on link "VF24-120765" at bounding box center [489, 51] width 27 height 6
click at [638, 49] on link "Download" at bounding box center [648, 51] width 21 height 6
click at [638, 61] on link "Download" at bounding box center [648, 60] width 21 height 6
click at [638, 16] on button "Fermer" at bounding box center [656, 14] width 34 height 15
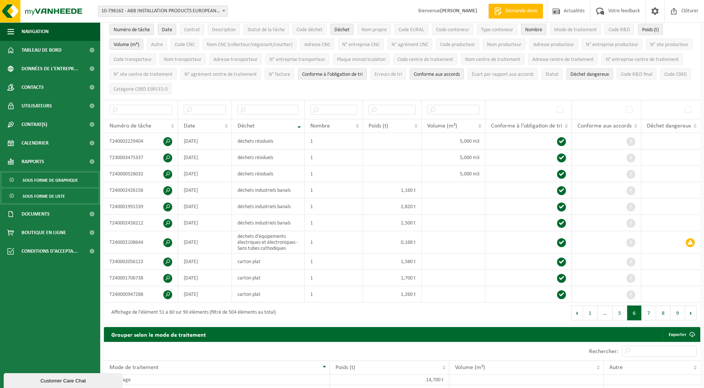
click at [67, 180] on span "Sous forme de graphique" at bounding box center [50, 180] width 55 height 14
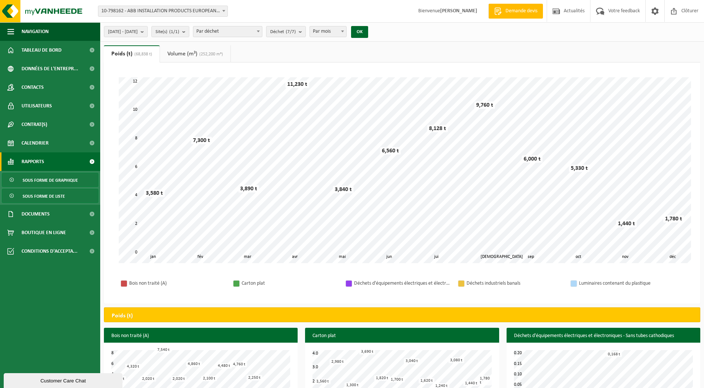
click at [58, 198] on span "Sous forme de liste" at bounding box center [44, 196] width 42 height 14
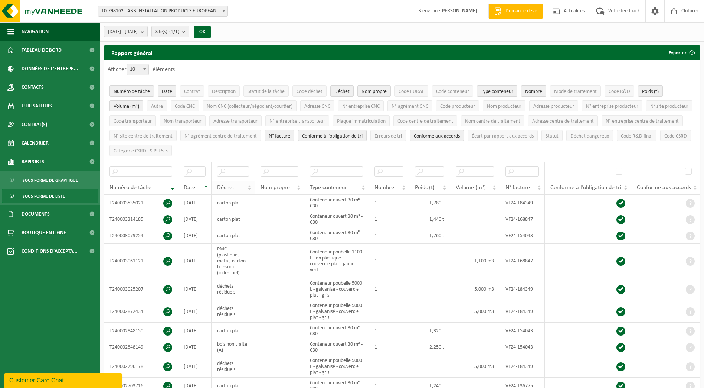
click at [233, 185] on span "Déchet" at bounding box center [225, 188] width 17 height 6
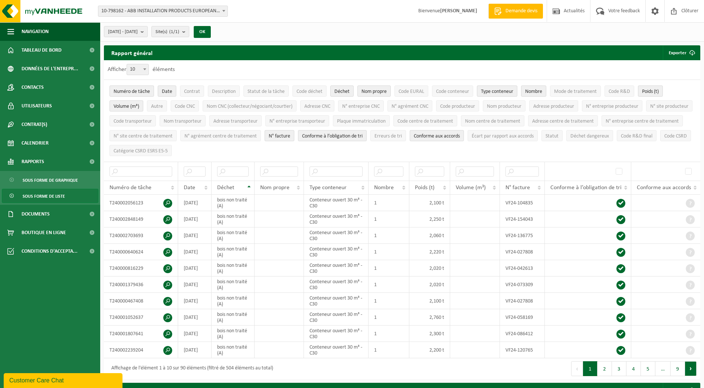
click at [692, 366] on button "Suivant" at bounding box center [691, 368] width 12 height 15
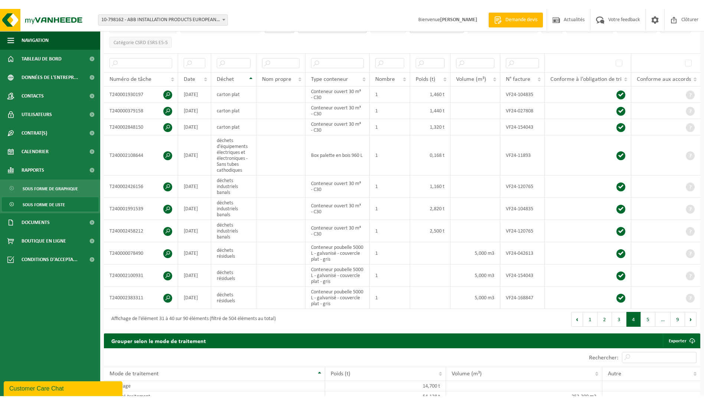
scroll to position [71, 0]
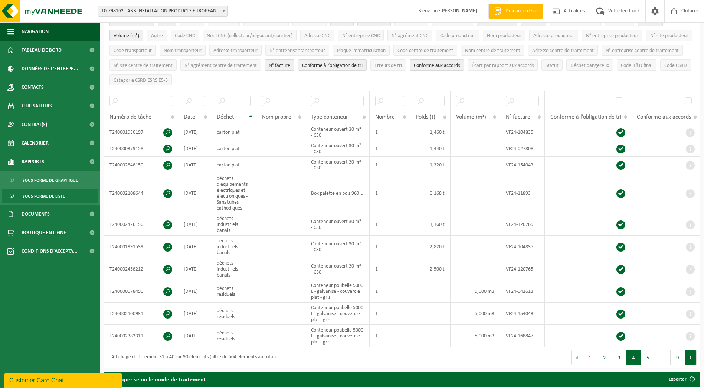
click at [690, 354] on button "Suivant" at bounding box center [691, 357] width 12 height 15
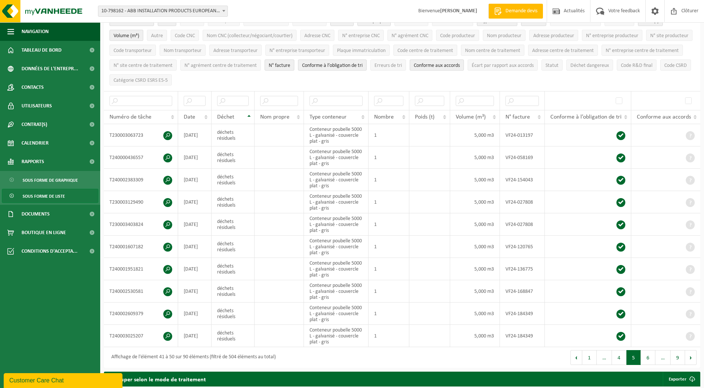
click at [690, 354] on button "Suivant" at bounding box center [691, 357] width 12 height 15
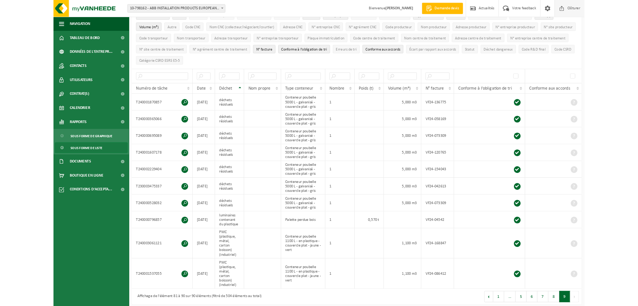
scroll to position [362, 0]
